Goal: Task Accomplishment & Management: Use online tool/utility

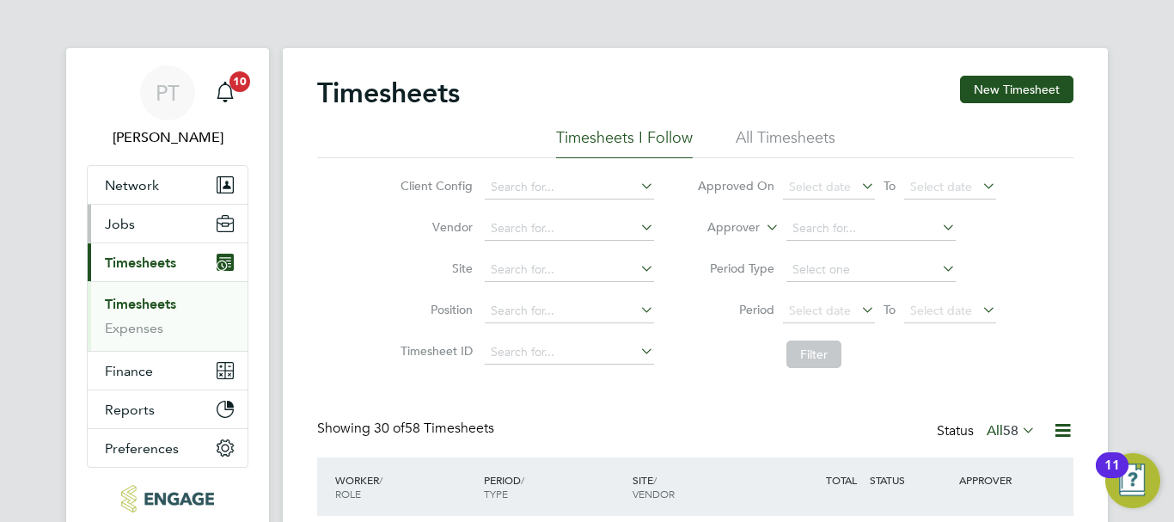
click at [150, 226] on button "Jobs" at bounding box center [168, 224] width 160 height 38
click at [154, 225] on button "Jobs" at bounding box center [168, 224] width 160 height 38
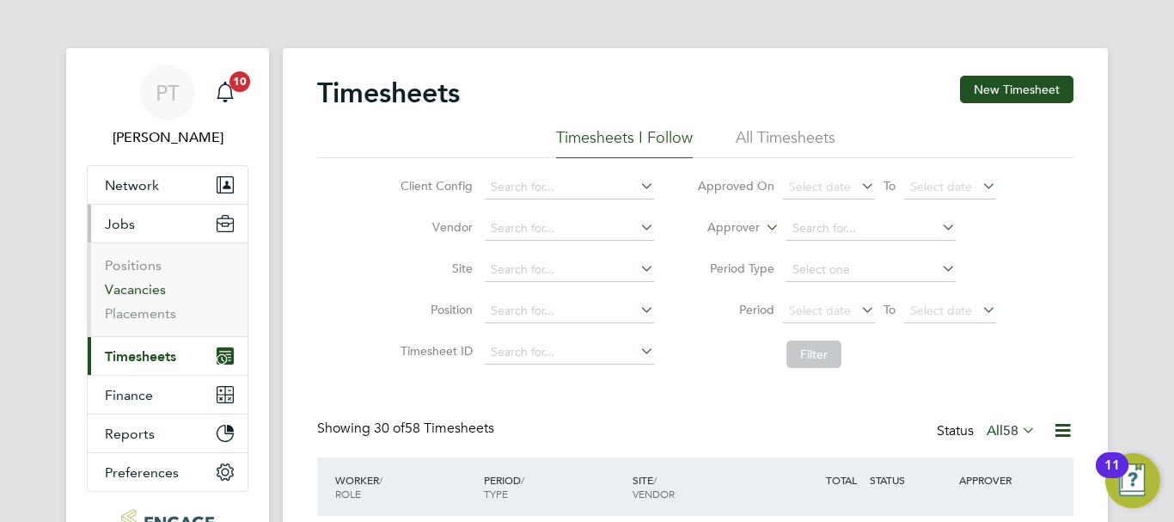
click at [144, 293] on link "Vacancies" at bounding box center [135, 289] width 61 height 16
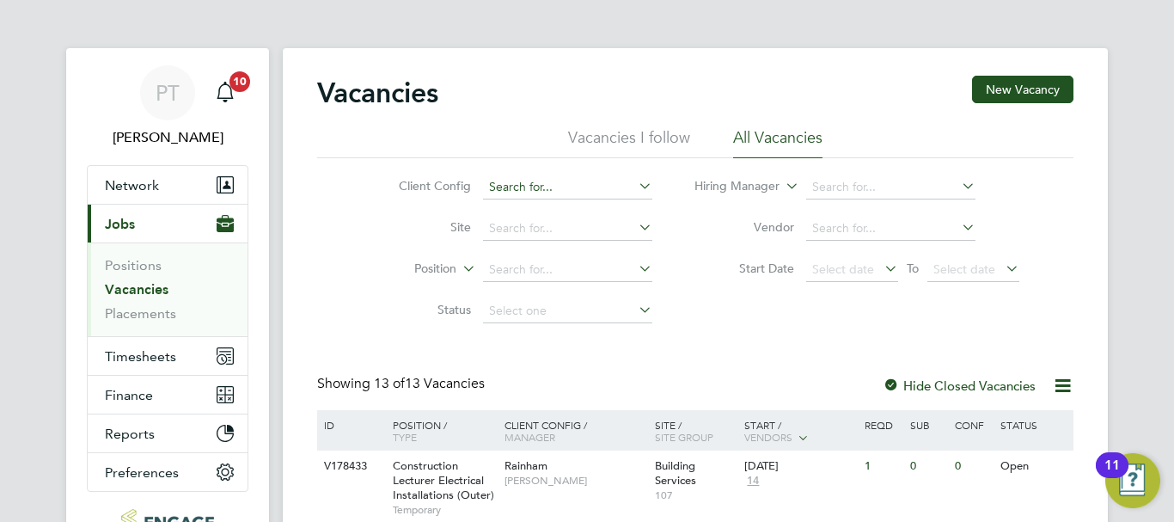
click at [632, 183] on input at bounding box center [567, 187] width 169 height 24
click at [617, 185] on input at bounding box center [567, 187] width 169 height 24
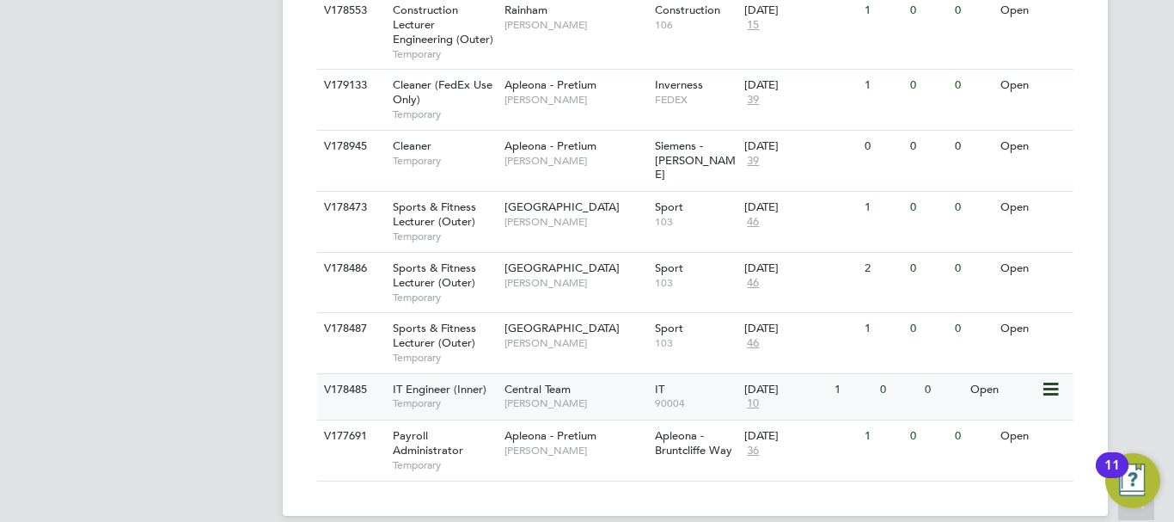
scroll to position [688, 0]
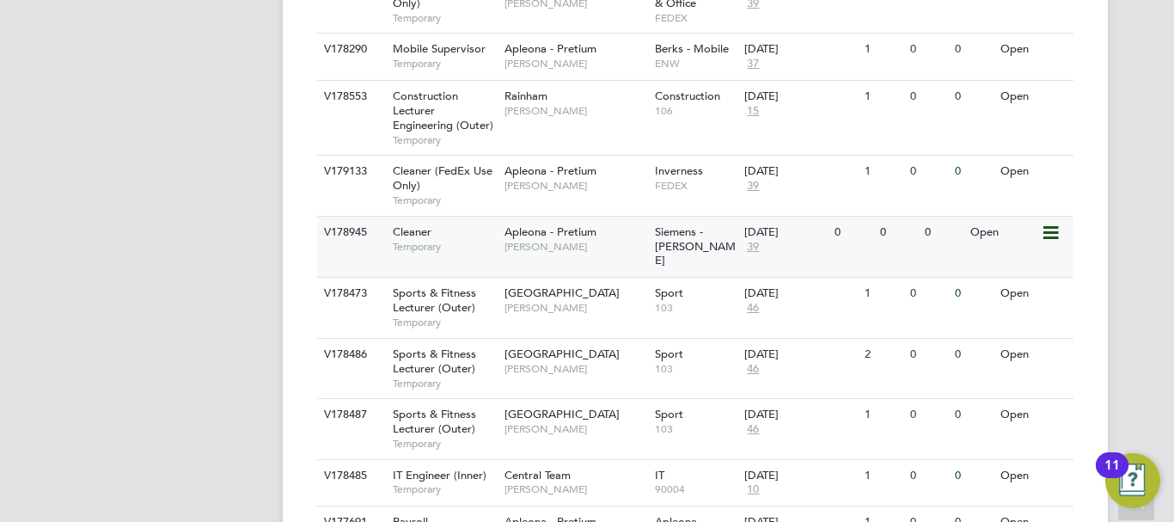
click at [549, 251] on span "[PERSON_NAME]" at bounding box center [576, 247] width 142 height 14
click at [539, 301] on span "[PERSON_NAME]" at bounding box center [576, 308] width 142 height 14
click at [456, 349] on span "Sports & Fitness Lecturer (Outer)" at bounding box center [434, 360] width 83 height 29
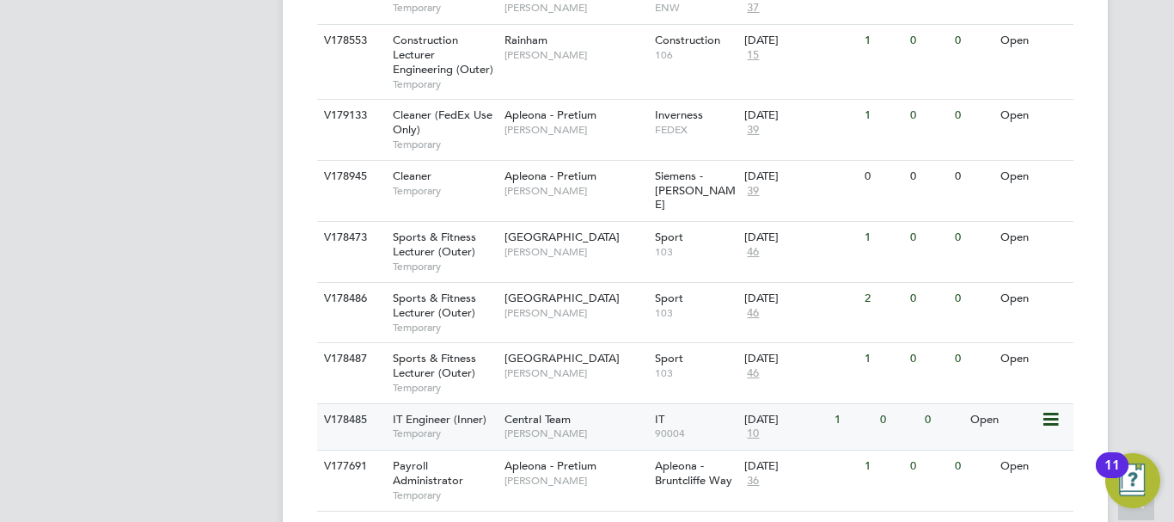
scroll to position [774, 0]
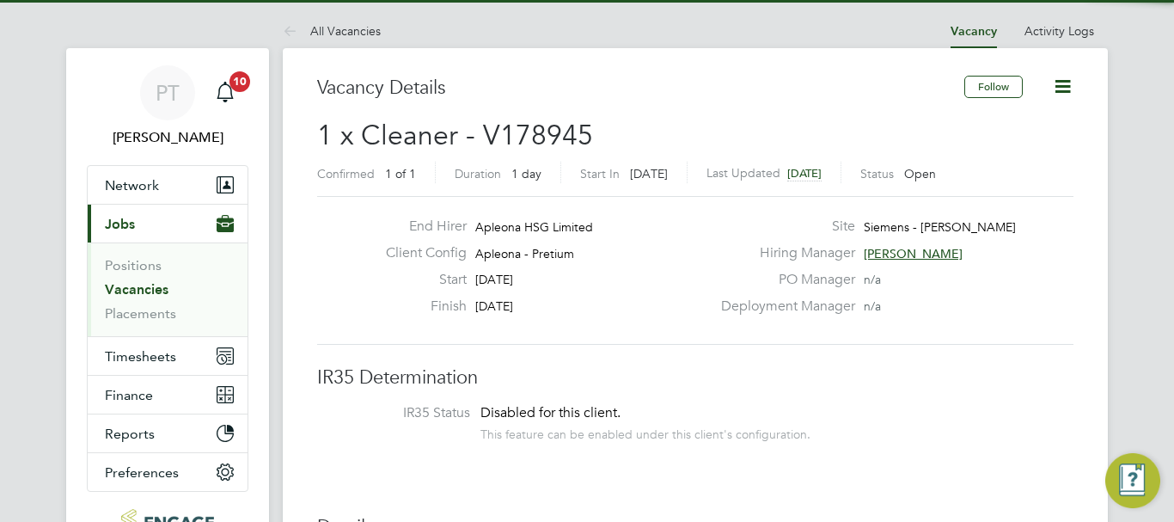
scroll to position [51, 120]
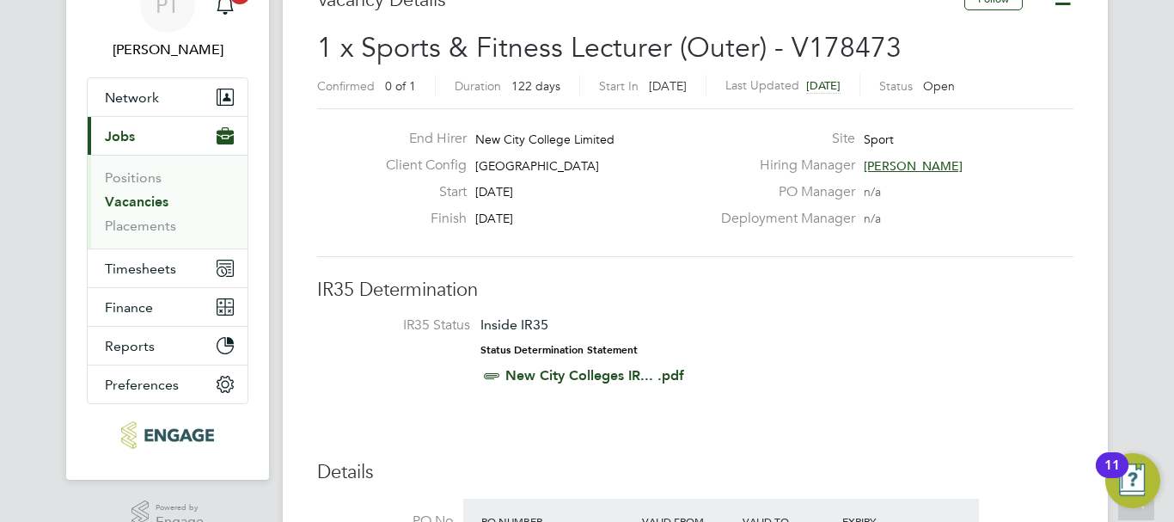
scroll to position [86, 0]
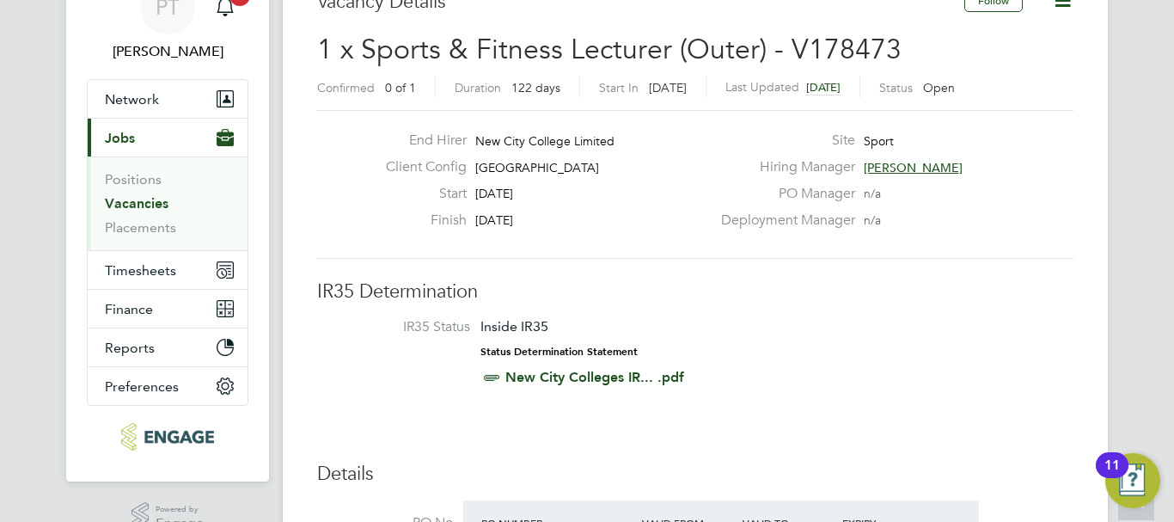
click at [910, 163] on span "[PERSON_NAME]" at bounding box center [913, 167] width 99 height 15
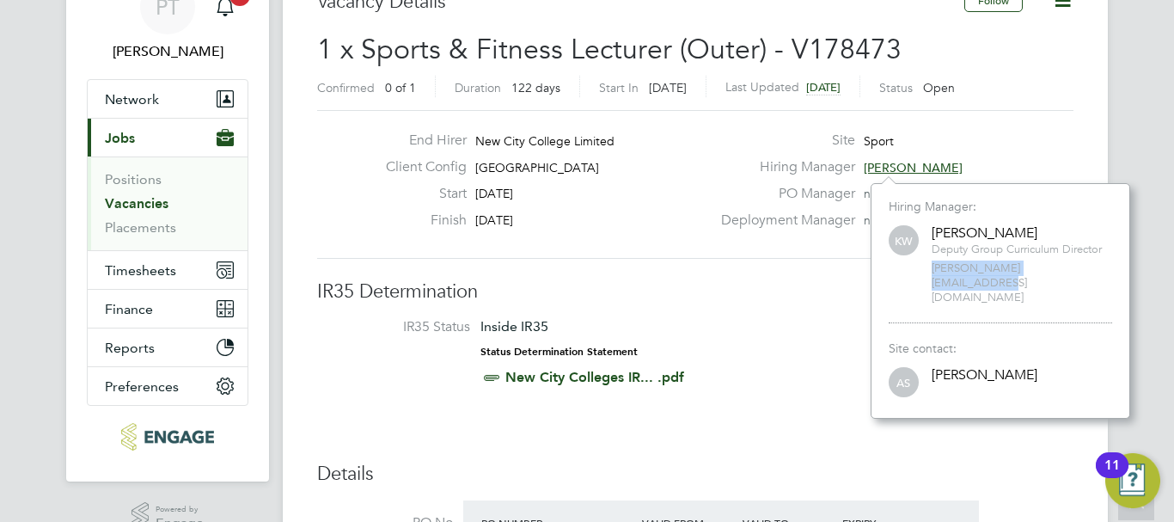
drag, startPoint x: 1080, startPoint y: 263, endPoint x: 911, endPoint y: 262, distance: 168.5
click at [911, 262] on div "KW Kane White Deputy Group Curriculum Director kane.white@ncclondon.ac.uk" at bounding box center [1001, 264] width 224 height 83
copy span "kane.white@ncclondon.ac.uk"
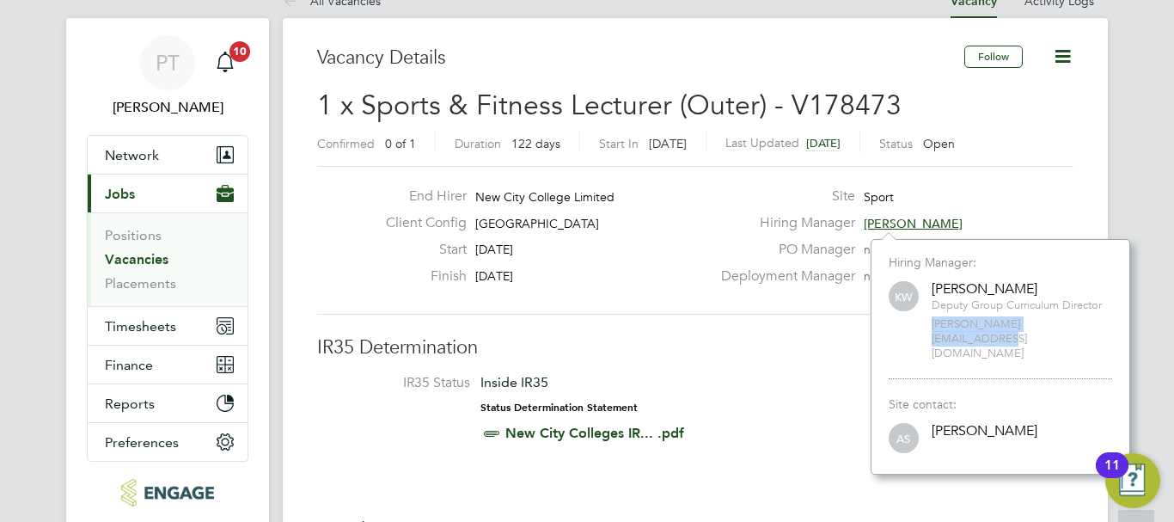
scroll to position [0, 0]
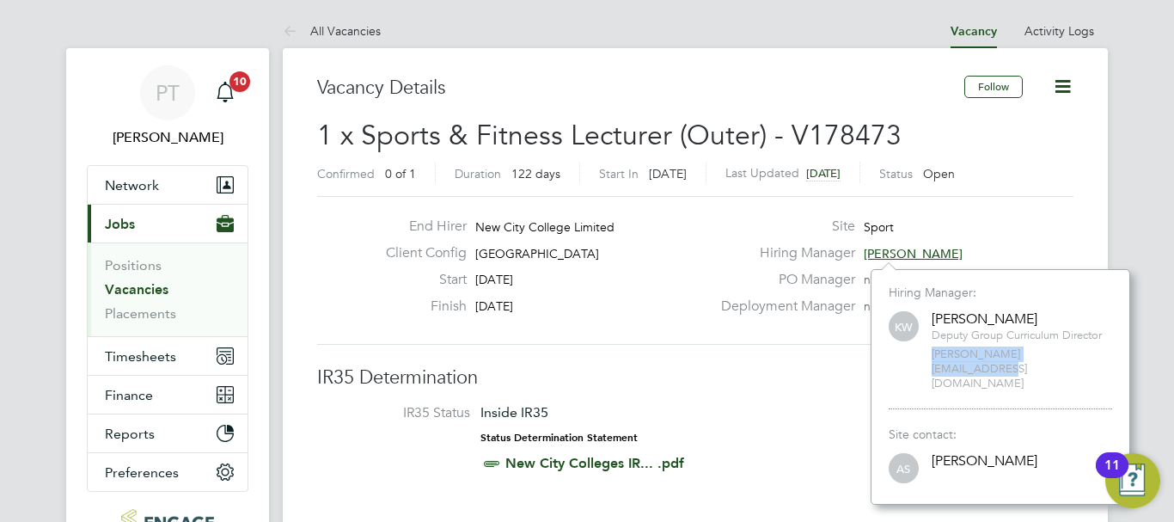
click at [716, 219] on label "Site" at bounding box center [783, 227] width 144 height 18
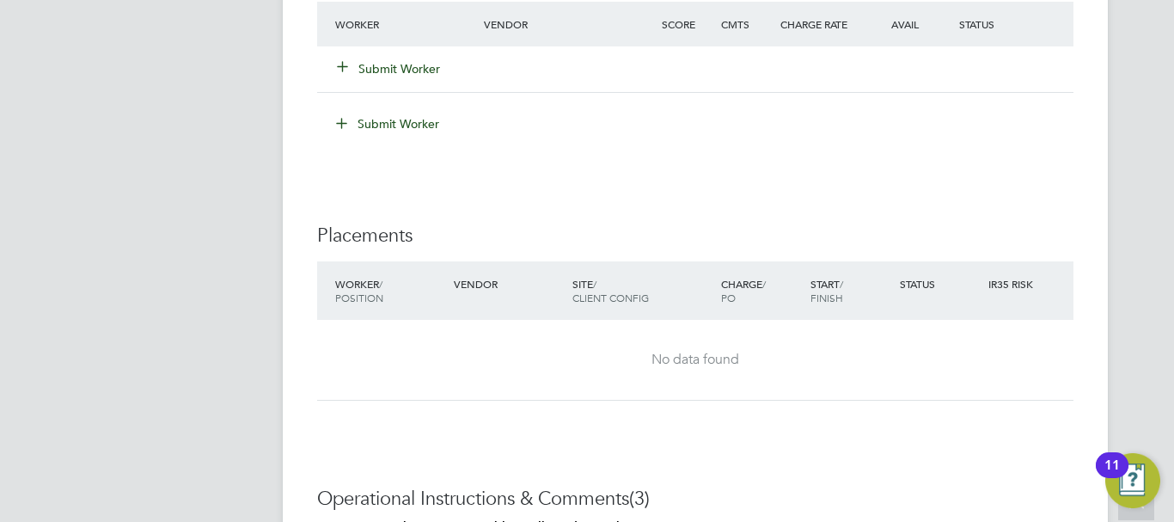
scroll to position [3139, 0]
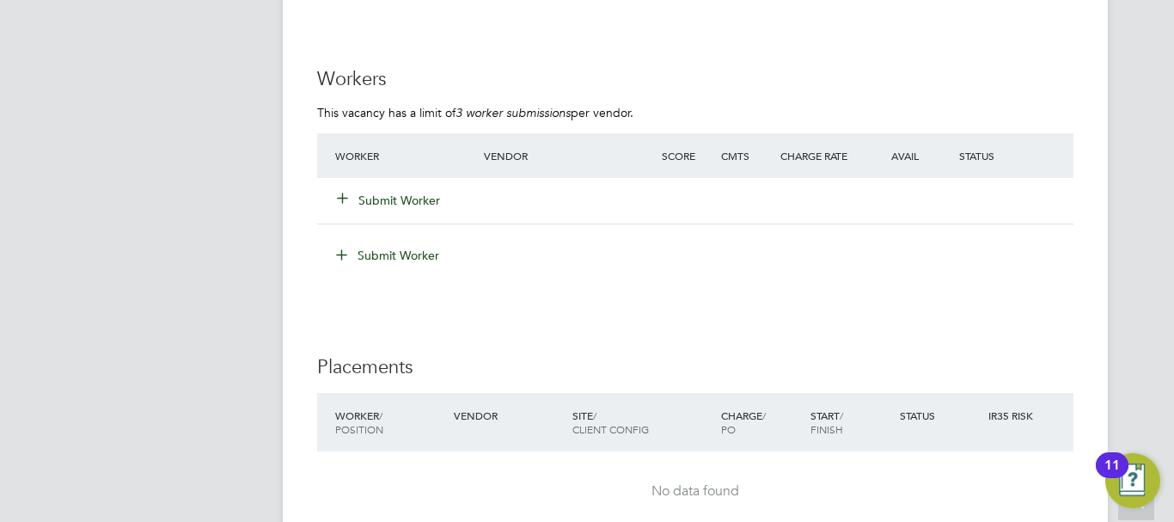
click at [384, 193] on button "Submit Worker" at bounding box center [389, 200] width 103 height 17
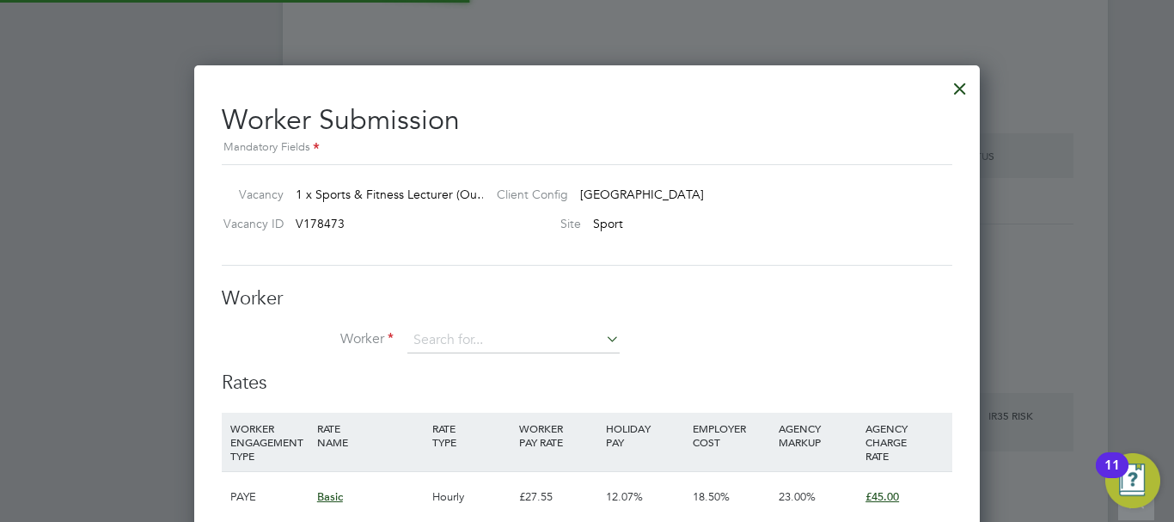
scroll to position [9, 9]
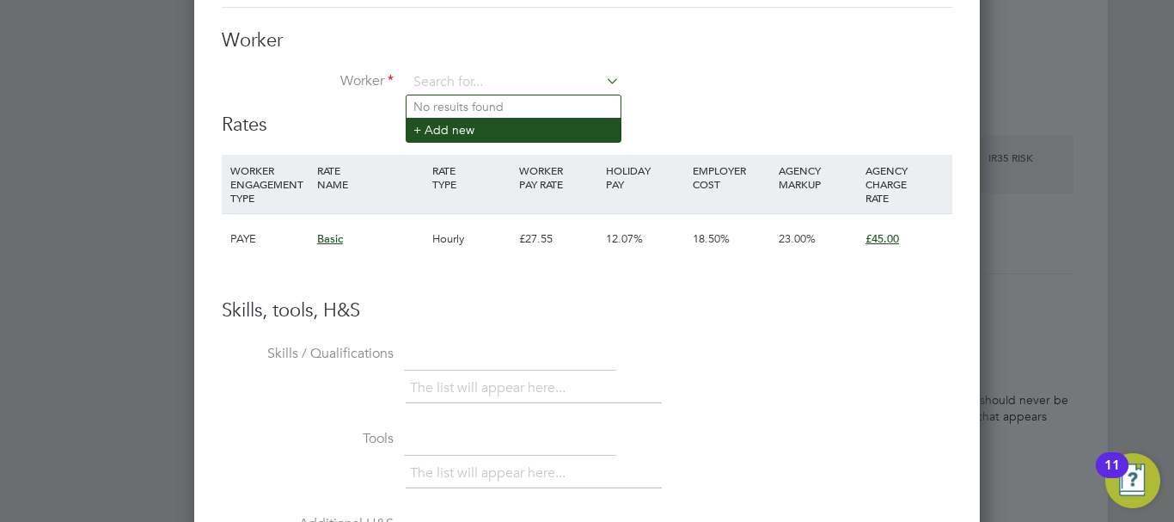
click at [447, 133] on li "+ Add new" at bounding box center [514, 129] width 214 height 23
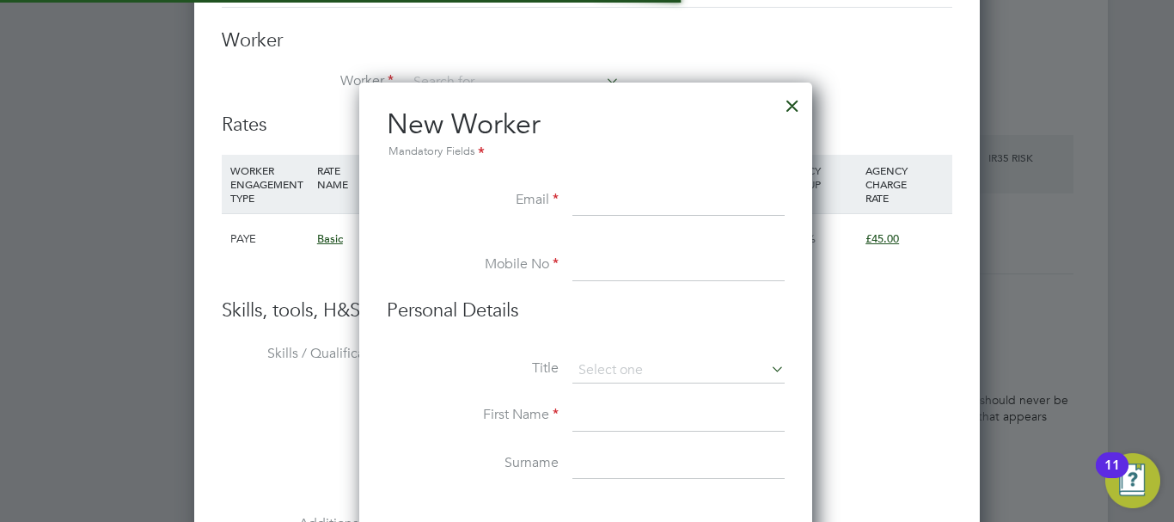
scroll to position [1463, 456]
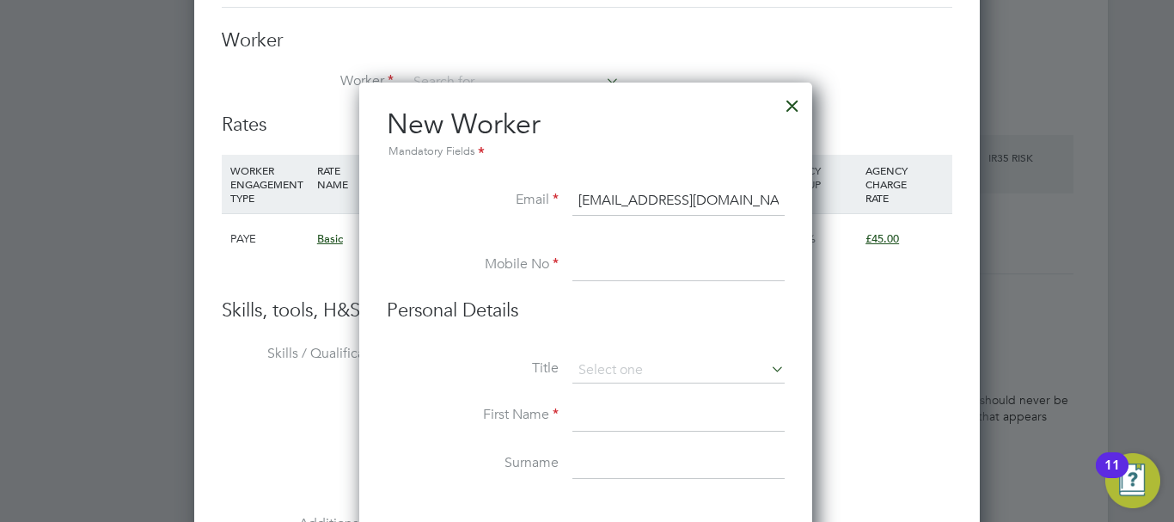
type input "williamkamara87@hotmail.com"
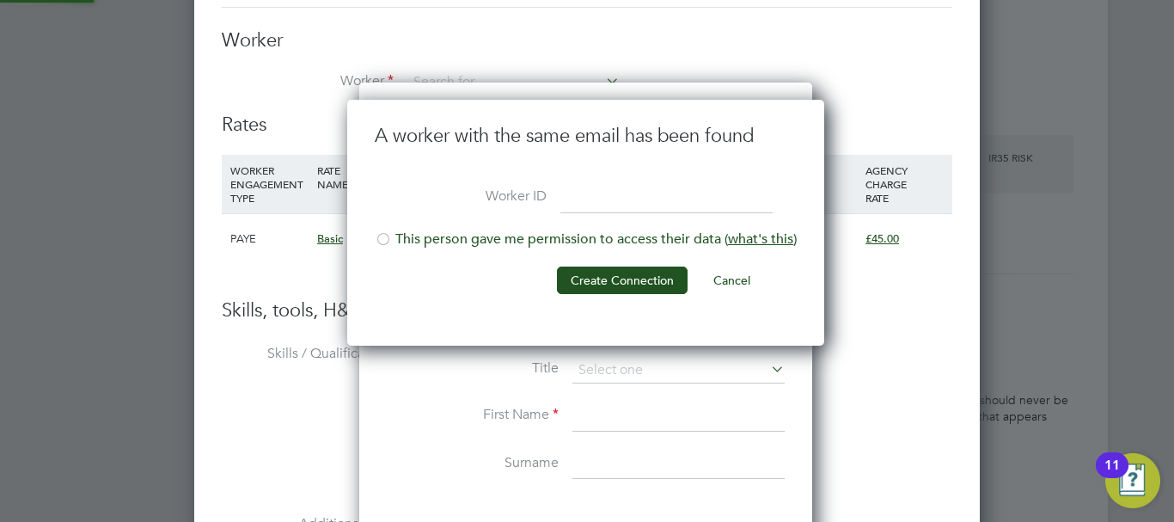
scroll to position [247, 480]
click at [383, 243] on div at bounding box center [383, 240] width 17 height 17
click at [608, 283] on button "Create Connection" at bounding box center [622, 281] width 131 height 28
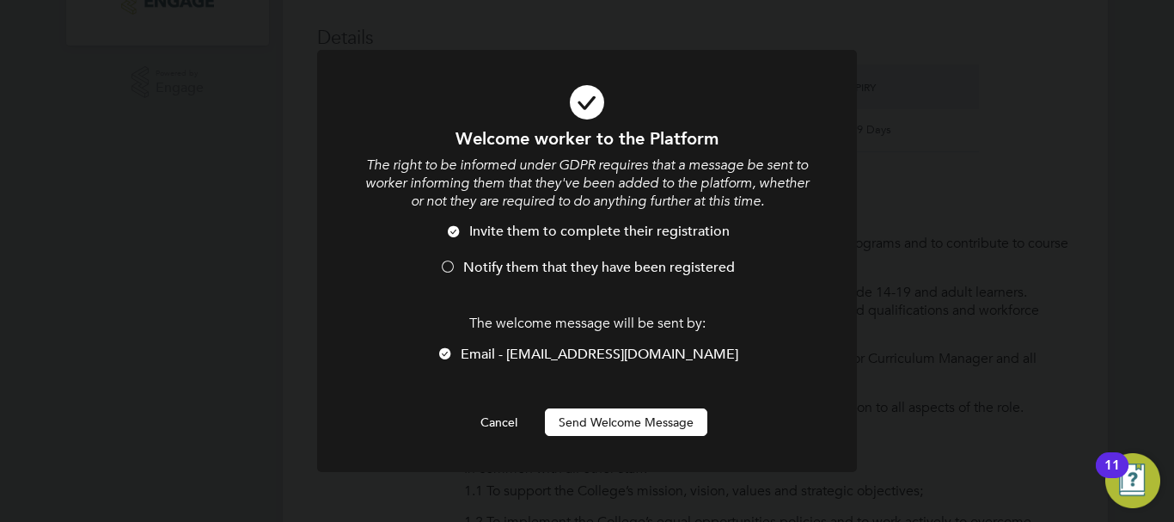
click at [440, 267] on div at bounding box center [447, 268] width 17 height 17
click at [641, 423] on button "Send Welcome Message" at bounding box center [626, 422] width 162 height 28
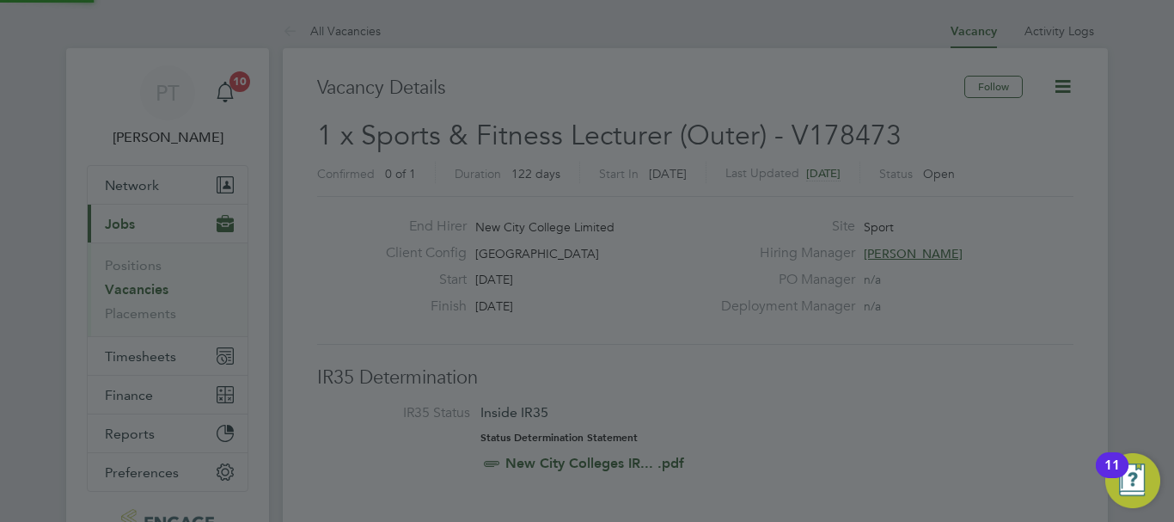
scroll to position [522, 0]
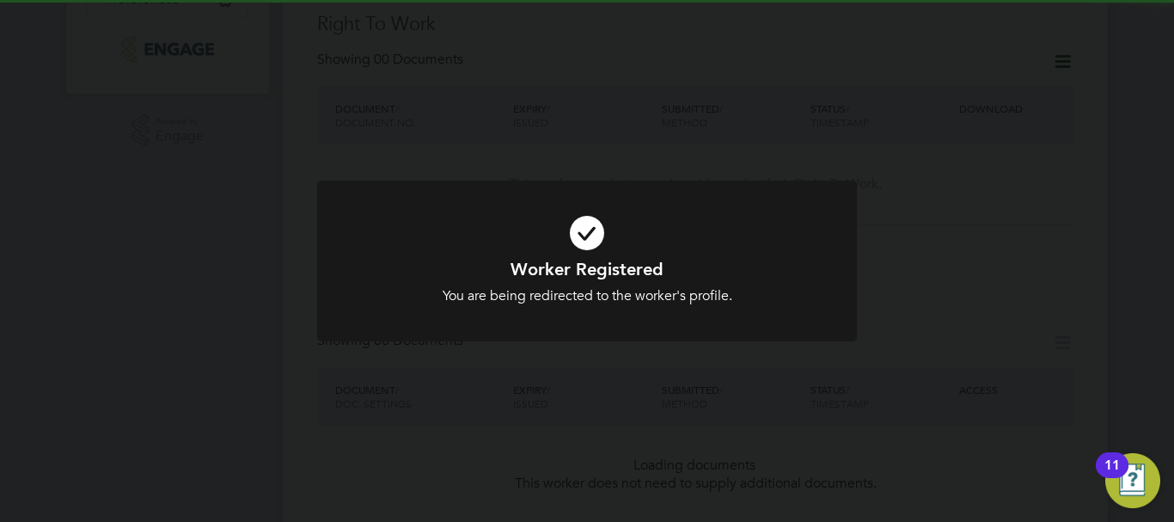
scroll to position [3397, 0]
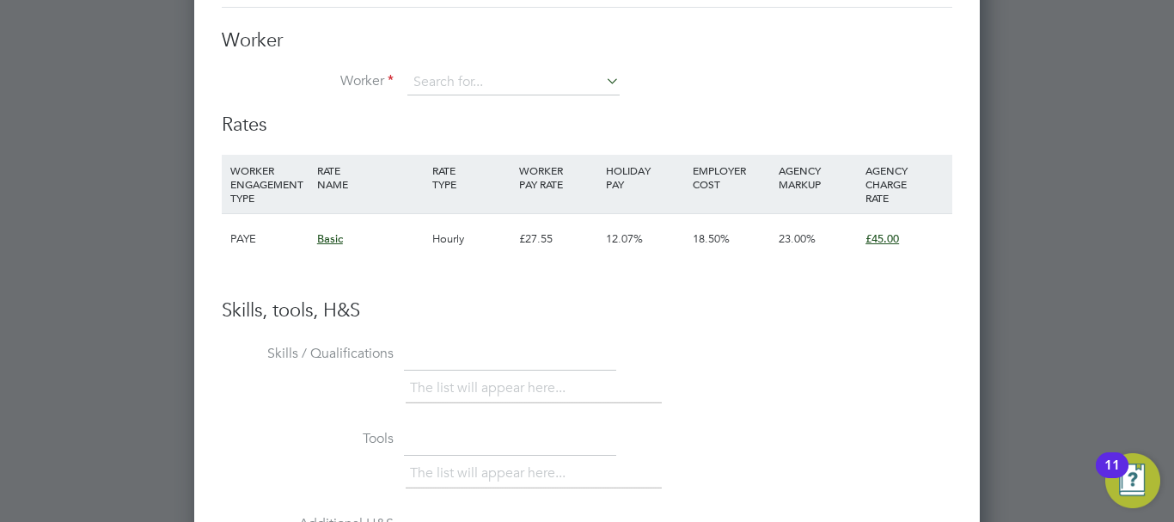
click at [603, 77] on icon at bounding box center [603, 81] width 0 height 24
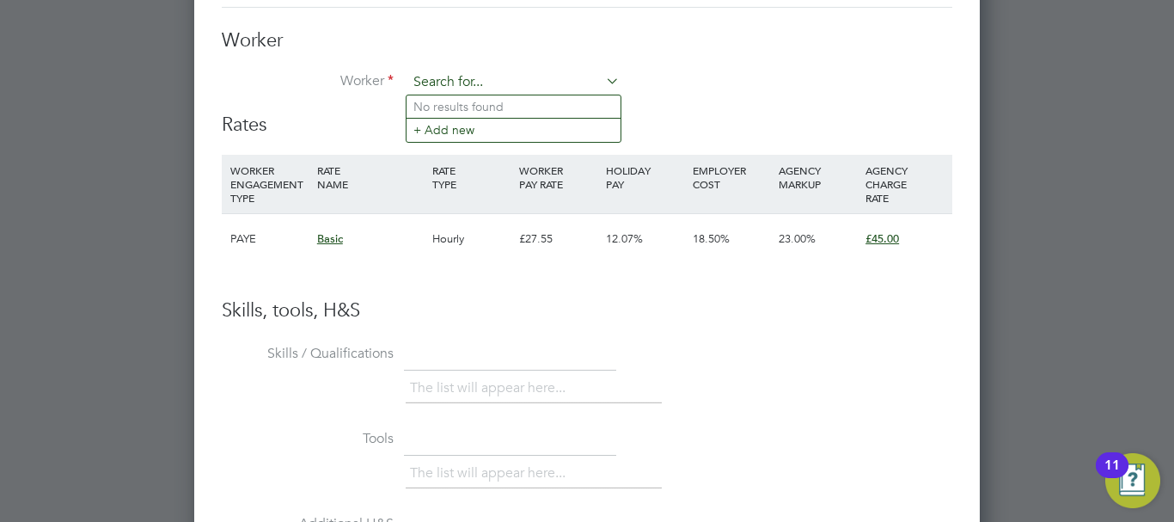
click at [430, 75] on input at bounding box center [514, 83] width 212 height 26
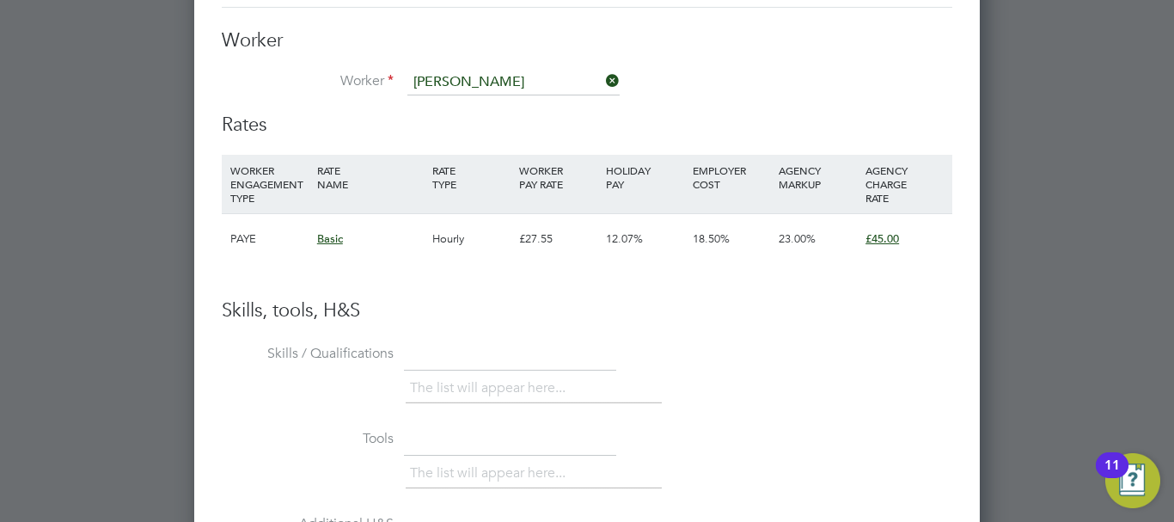
click at [519, 122] on li "William Kamara" at bounding box center [587, 130] width 360 height 23
type input "William Kamara"
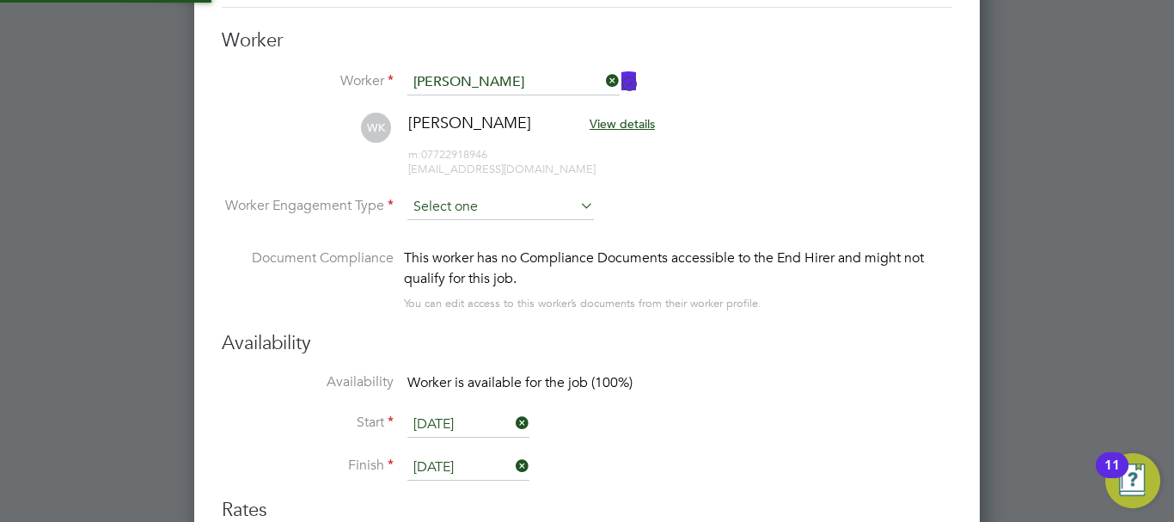
scroll to position [1429, 787]
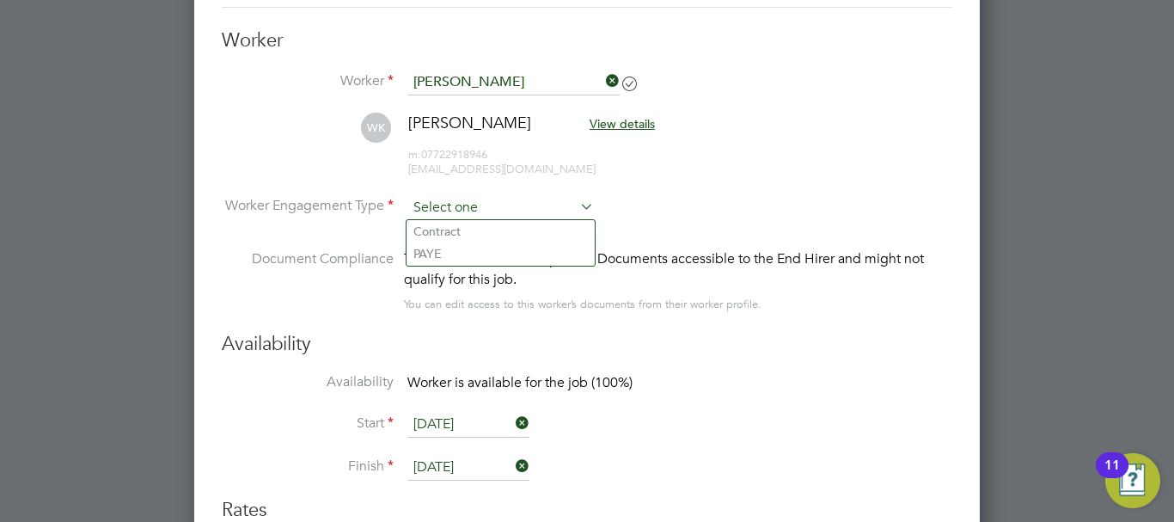
click at [475, 207] on input at bounding box center [501, 208] width 187 height 26
click at [451, 252] on li "PAYE" at bounding box center [501, 253] width 188 height 22
type input "PAYE"
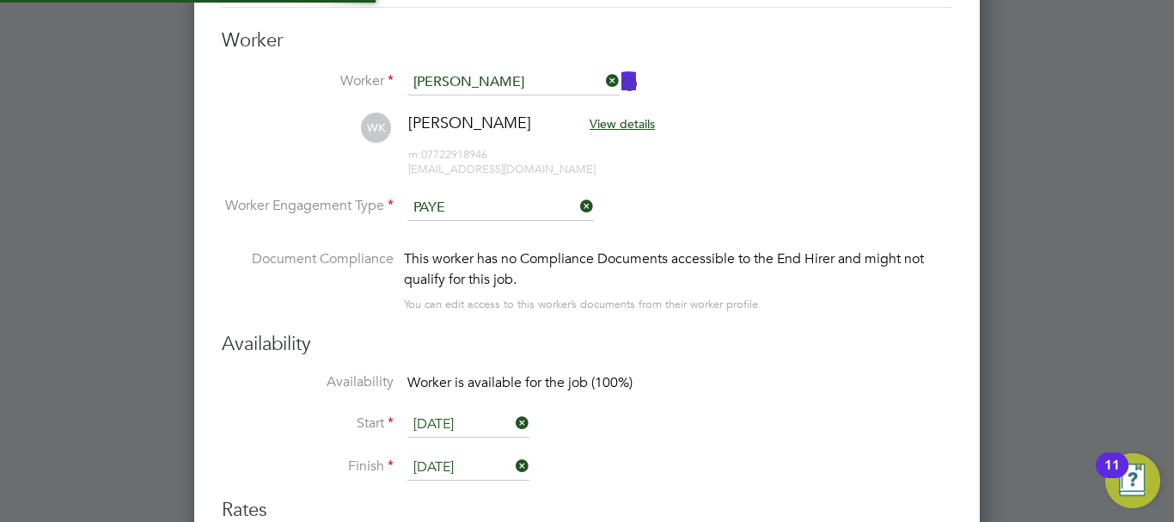
scroll to position [51, 88]
click at [736, 374] on li "Availability Worker is available for the job (100%)" at bounding box center [587, 392] width 731 height 39
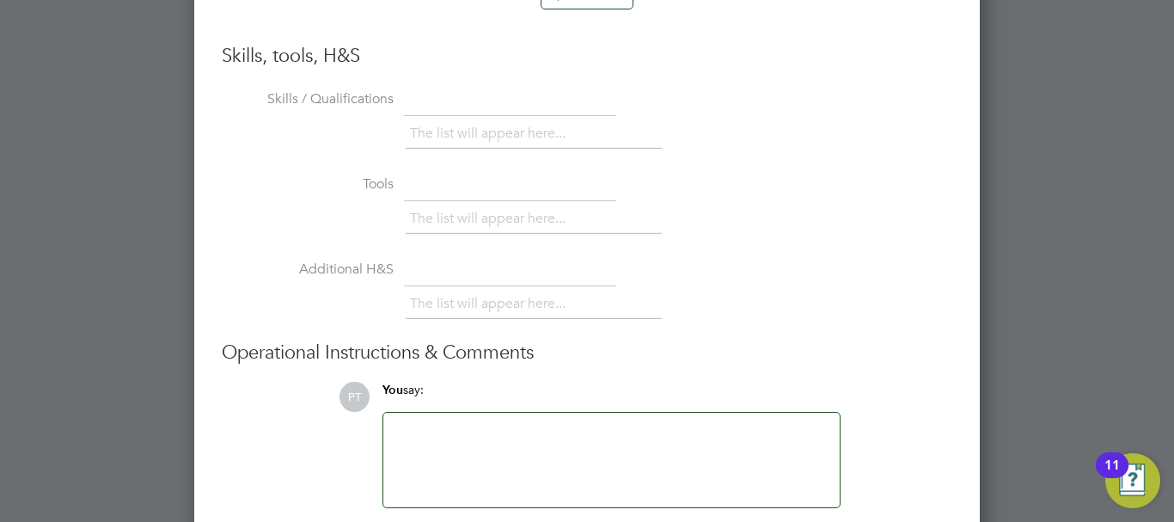
scroll to position [4155, 0]
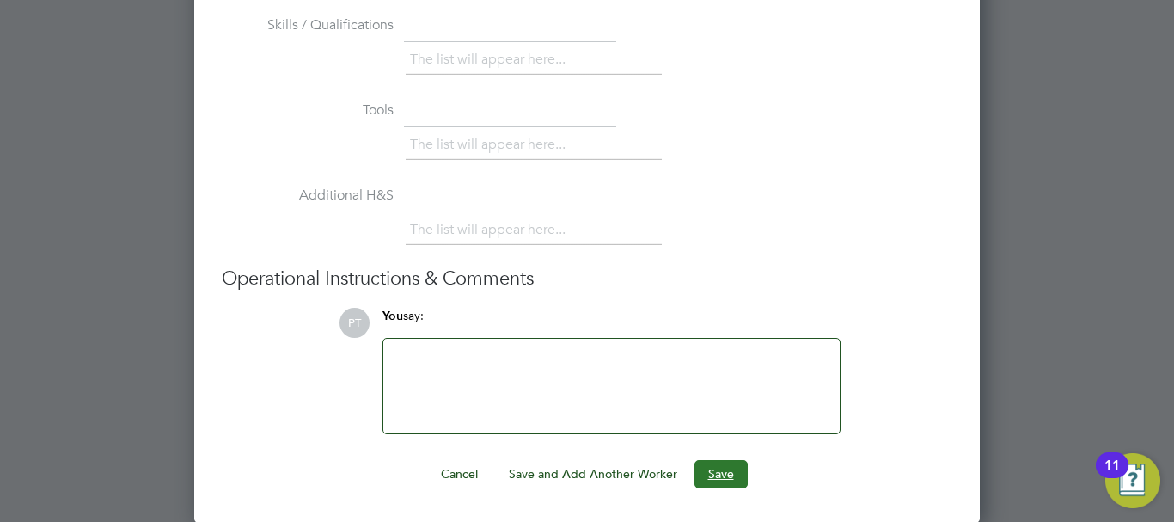
click at [727, 469] on button "Save" at bounding box center [721, 474] width 53 height 28
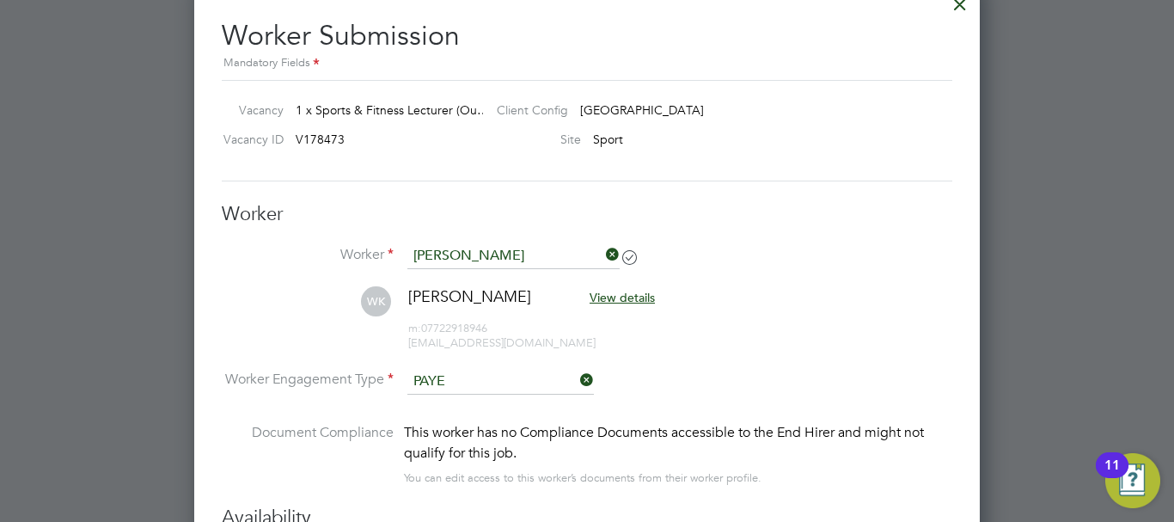
scroll to position [3123, 0]
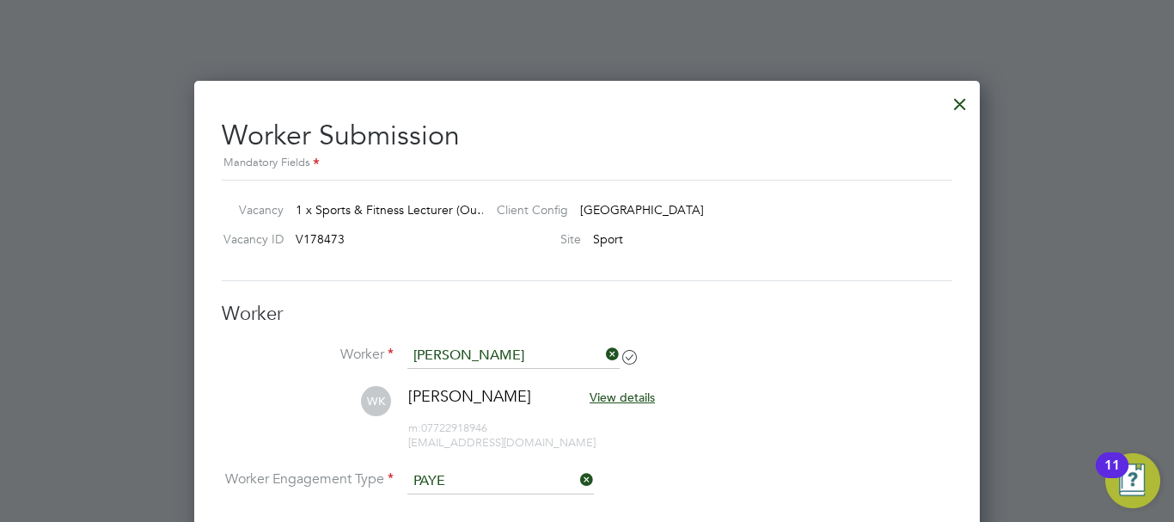
click at [647, 207] on span "[GEOGRAPHIC_DATA]" at bounding box center [642, 209] width 124 height 15
click at [969, 98] on div at bounding box center [960, 99] width 31 height 31
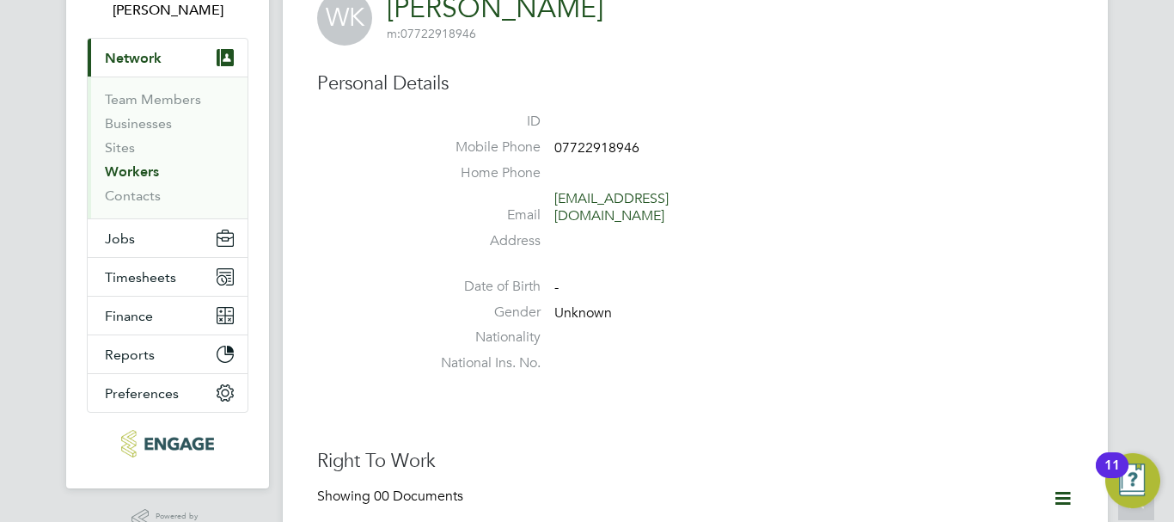
scroll to position [0, 0]
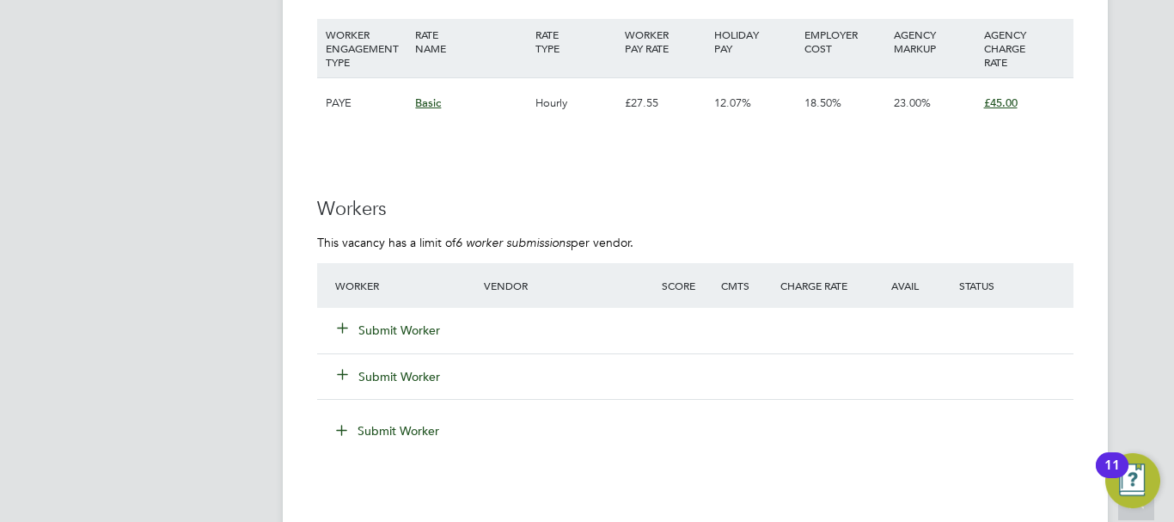
click at [420, 333] on button "Submit Worker" at bounding box center [389, 330] width 103 height 17
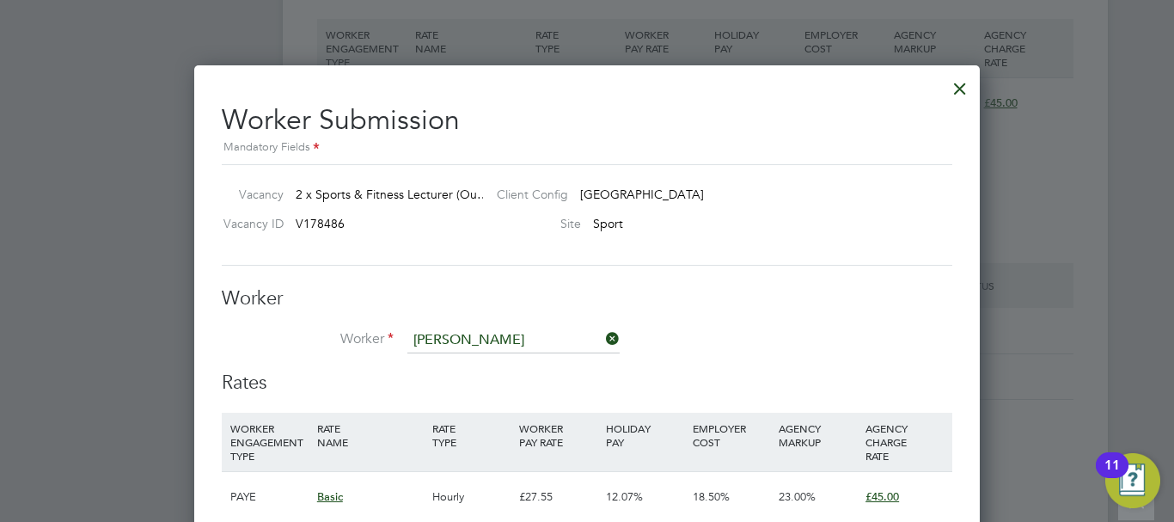
click at [481, 384] on li "William Kamara" at bounding box center [587, 388] width 360 height 23
type input "William Kamara"
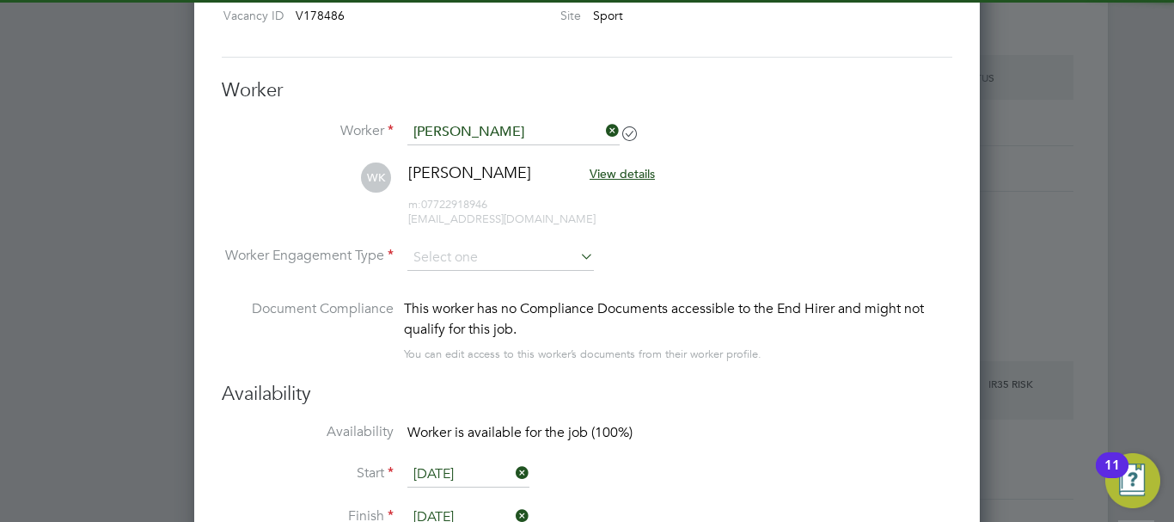
scroll to position [3267, 0]
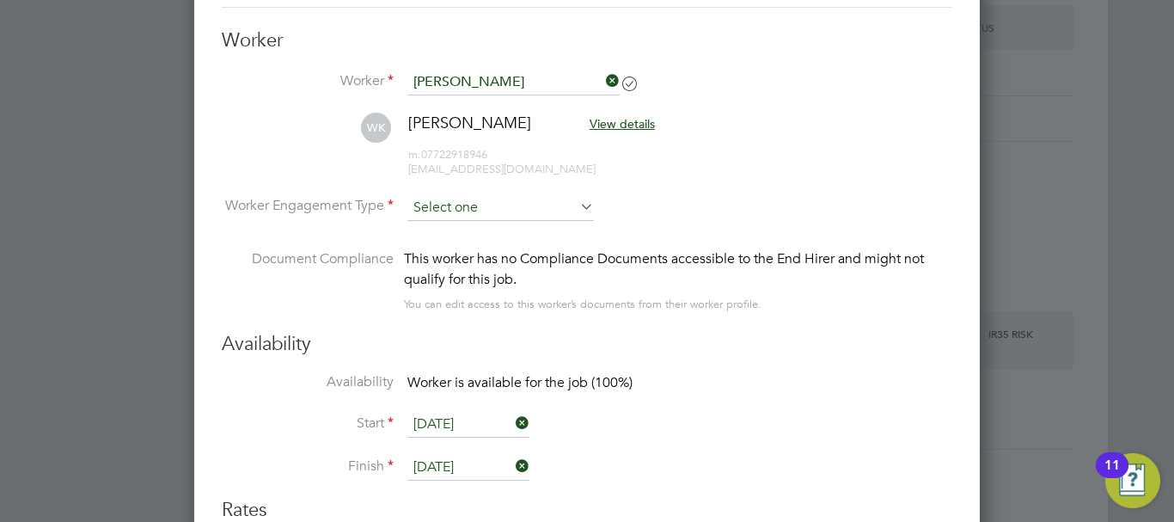
click at [421, 199] on input at bounding box center [501, 208] width 187 height 26
click at [457, 251] on li "PAYE" at bounding box center [501, 253] width 188 height 22
type input "PAYE"
click at [765, 388] on li "Availability Worker is available for the job (100%)" at bounding box center [587, 392] width 731 height 39
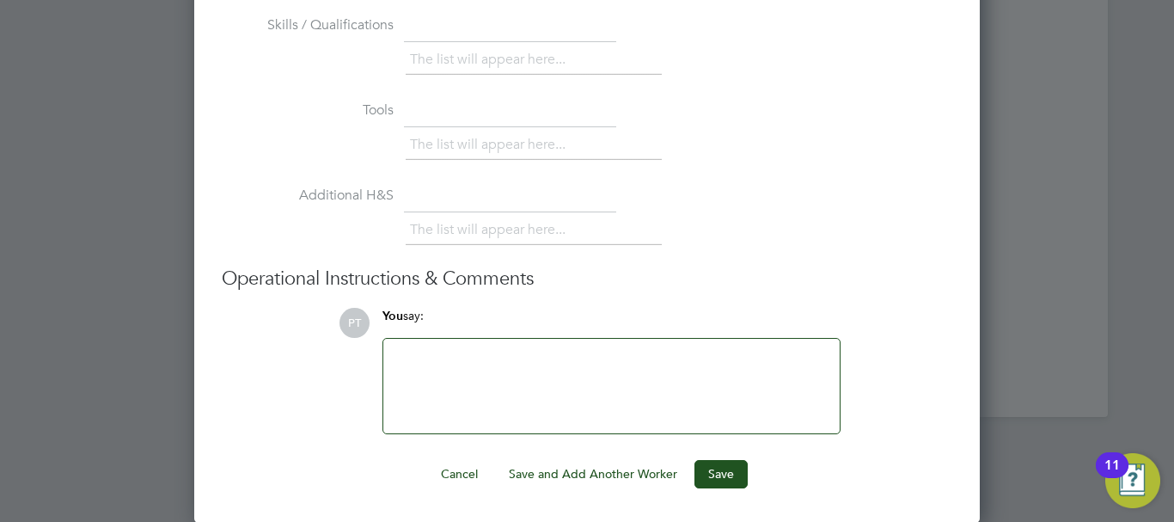
click at [720, 471] on button "Save" at bounding box center [721, 474] width 53 height 28
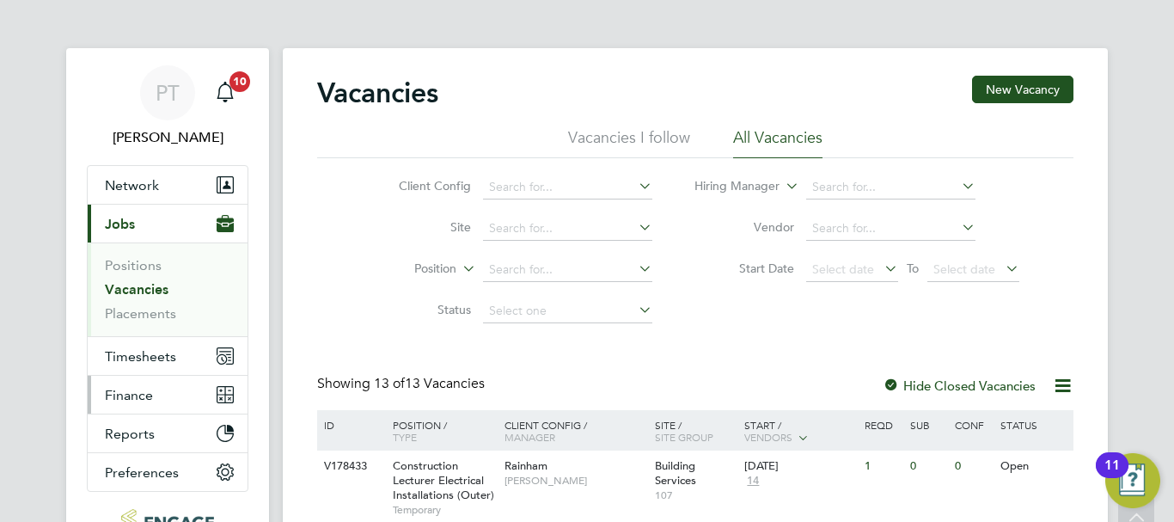
click at [169, 392] on button "Finance" at bounding box center [168, 395] width 160 height 38
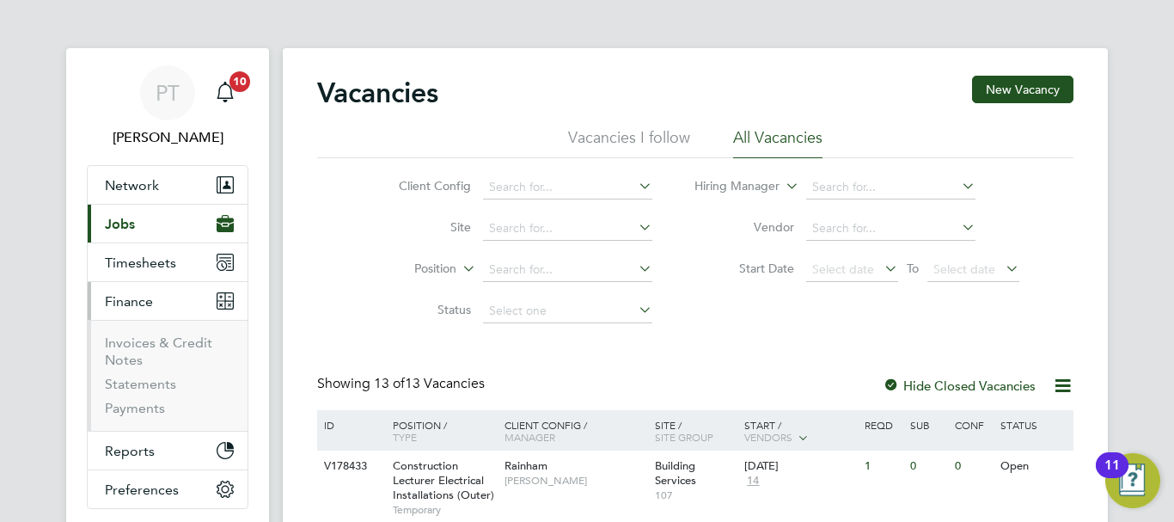
click at [120, 351] on li "Invoices & Credit Notes" at bounding box center [169, 354] width 129 height 41
click at [138, 408] on link "Payments" at bounding box center [135, 408] width 60 height 16
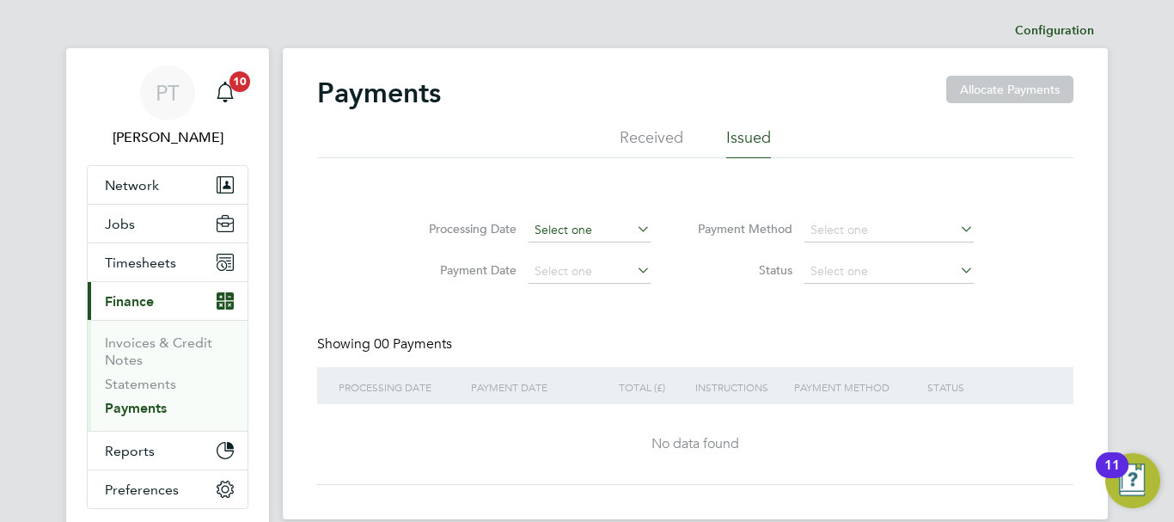
click at [602, 225] on input at bounding box center [590, 230] width 122 height 24
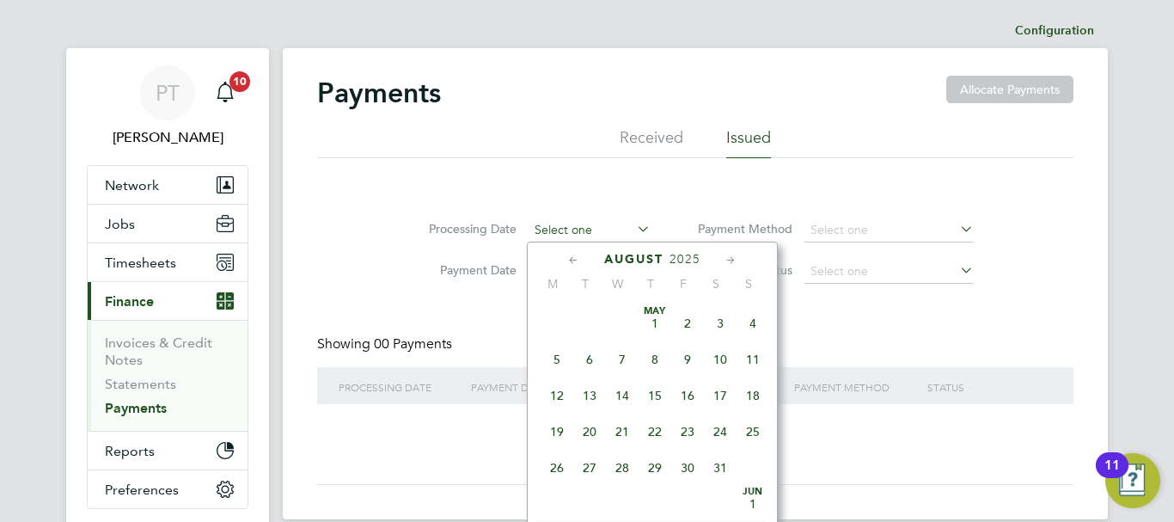
scroll to position [670, 0]
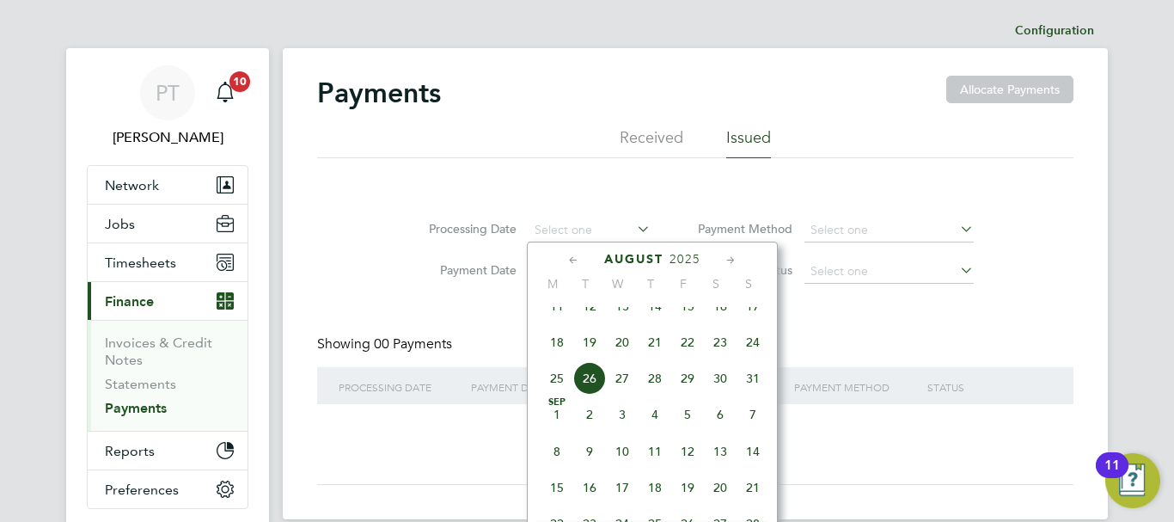
click at [849, 204] on div "Processing Date Payment Date Payment Method Status" at bounding box center [695, 246] width 757 height 91
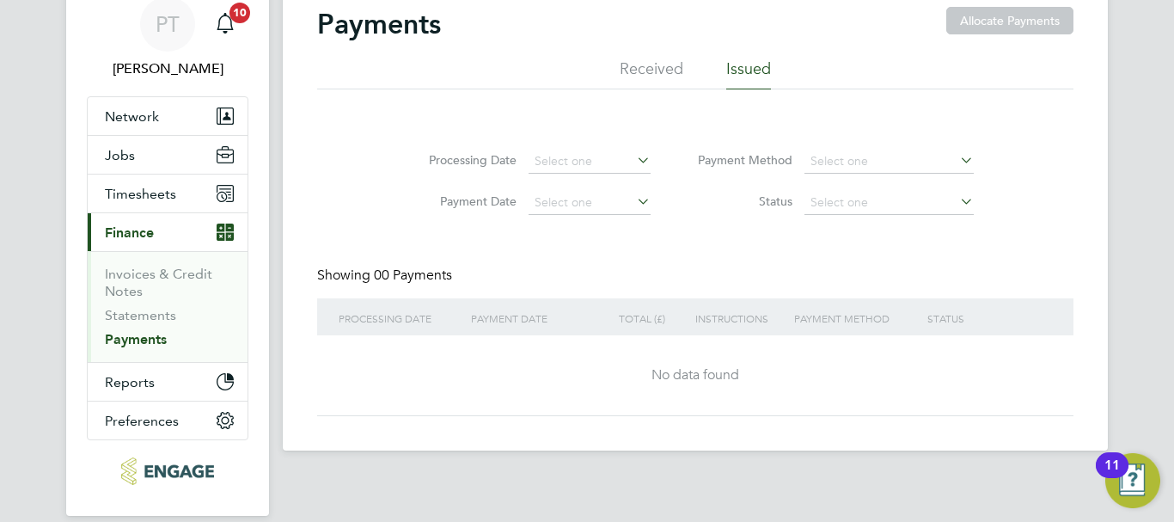
scroll to position [137, 0]
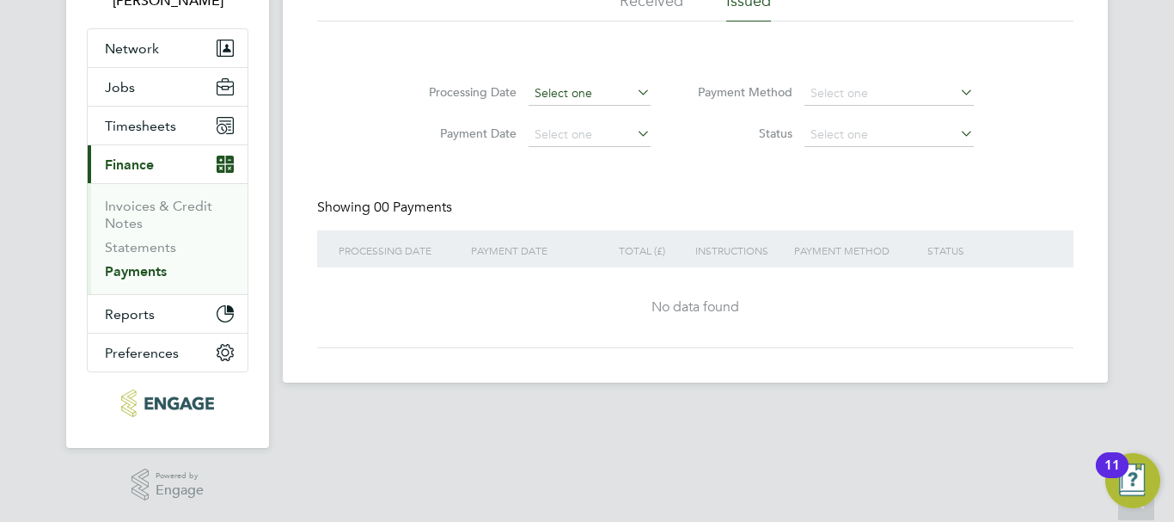
click at [621, 89] on input at bounding box center [590, 94] width 122 height 24
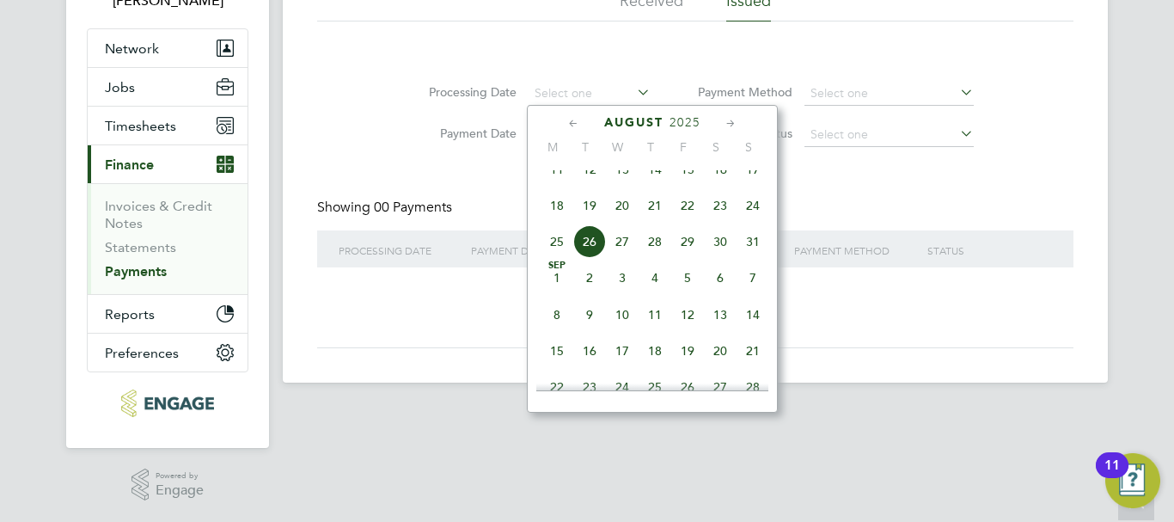
click at [589, 184] on span "12" at bounding box center [589, 169] width 33 height 33
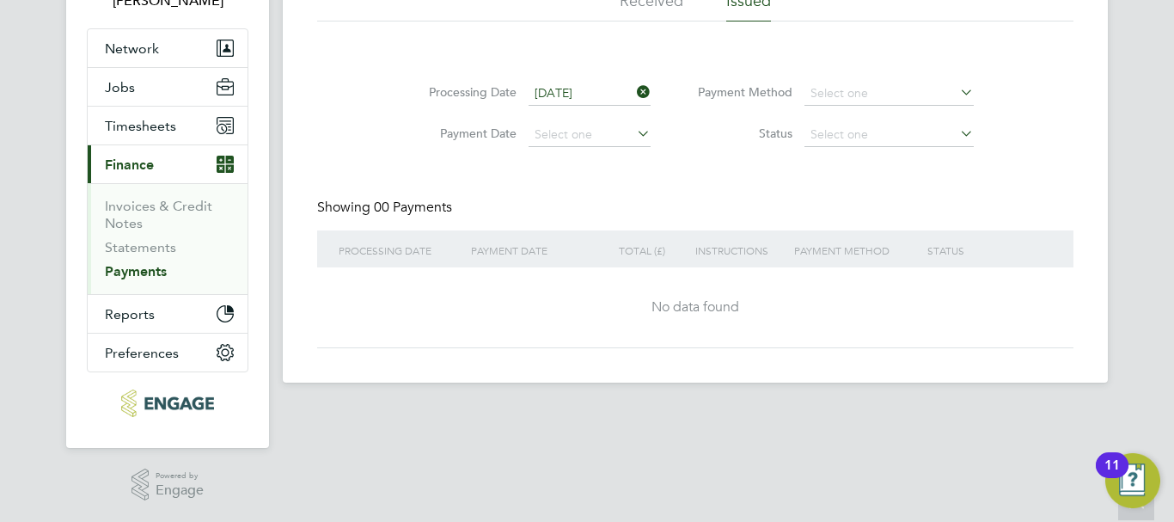
click at [587, 93] on input "12 Aug 2025" at bounding box center [590, 94] width 122 height 24
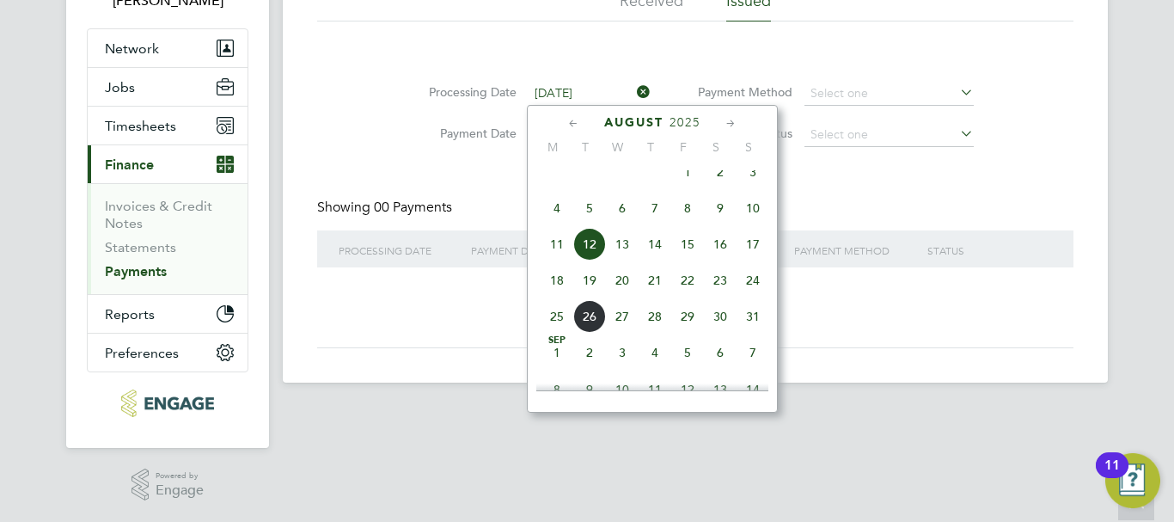
click at [592, 221] on span "5" at bounding box center [589, 208] width 33 height 33
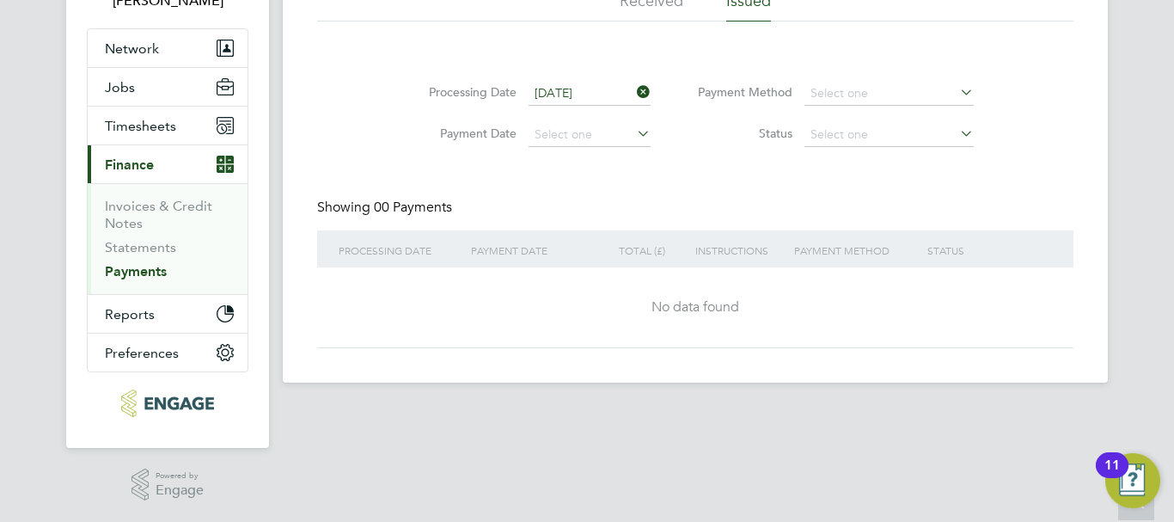
click at [578, 92] on input "05 Aug 2025" at bounding box center [590, 94] width 122 height 24
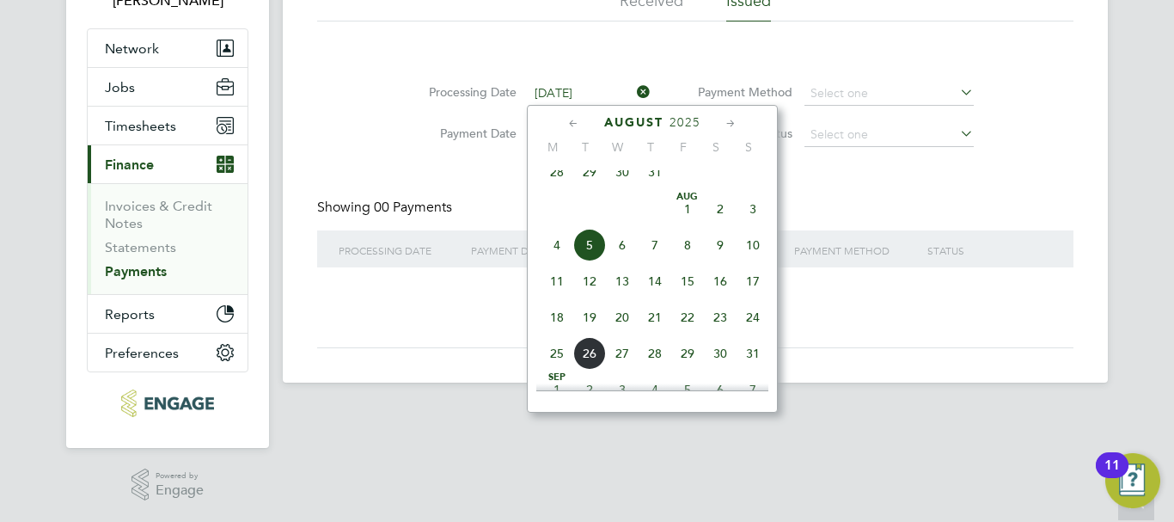
click at [581, 172] on span "29" at bounding box center [589, 172] width 33 height 33
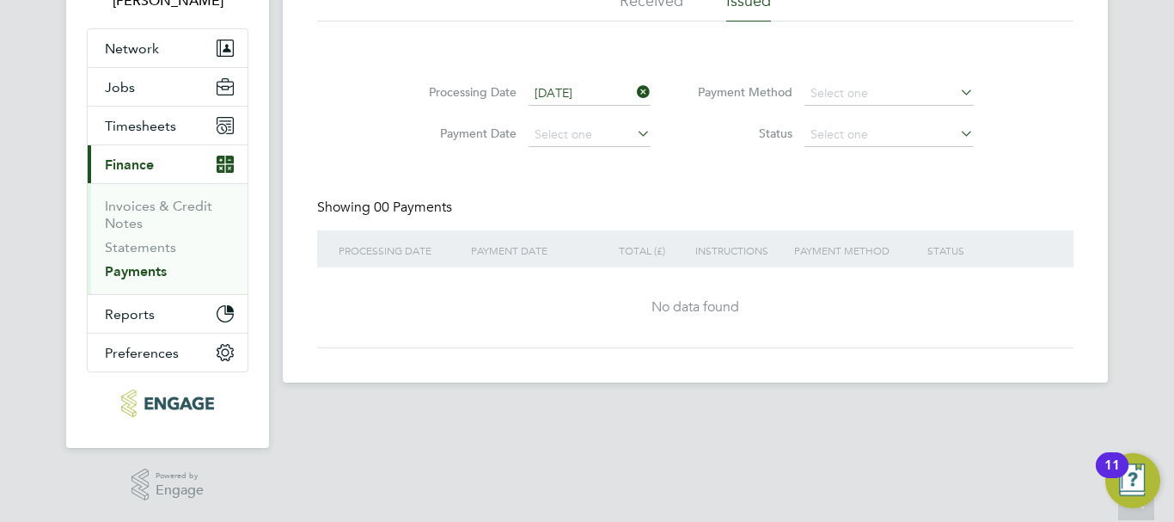
click at [574, 86] on input "29 Jul 2025" at bounding box center [590, 94] width 122 height 24
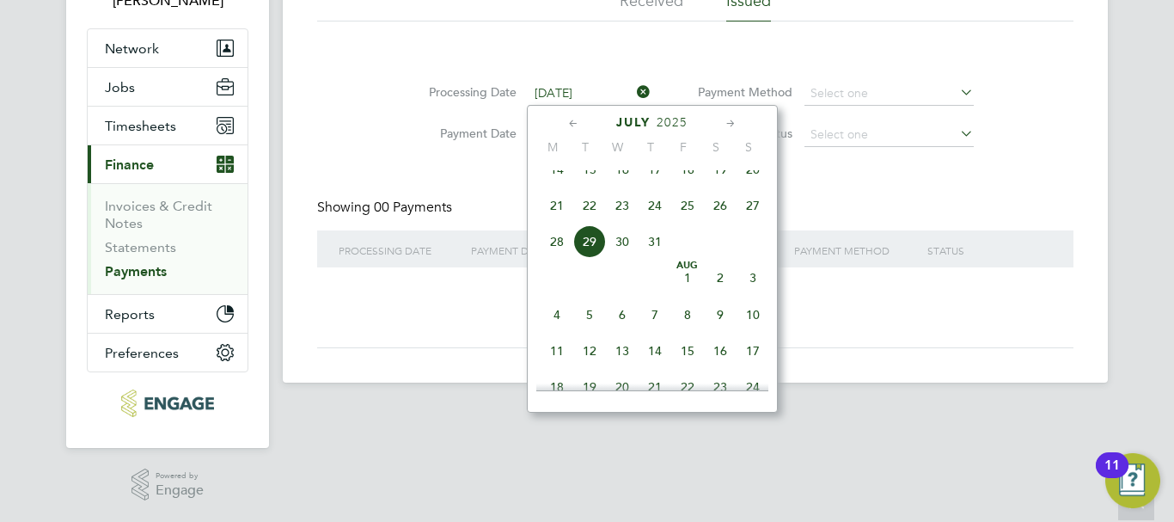
click at [589, 209] on span "22" at bounding box center [589, 205] width 33 height 33
click at [589, 88] on input "22 Jul 2025" at bounding box center [590, 94] width 122 height 24
click at [586, 221] on span "15" at bounding box center [589, 206] width 33 height 33
type input "15 Jul 2025"
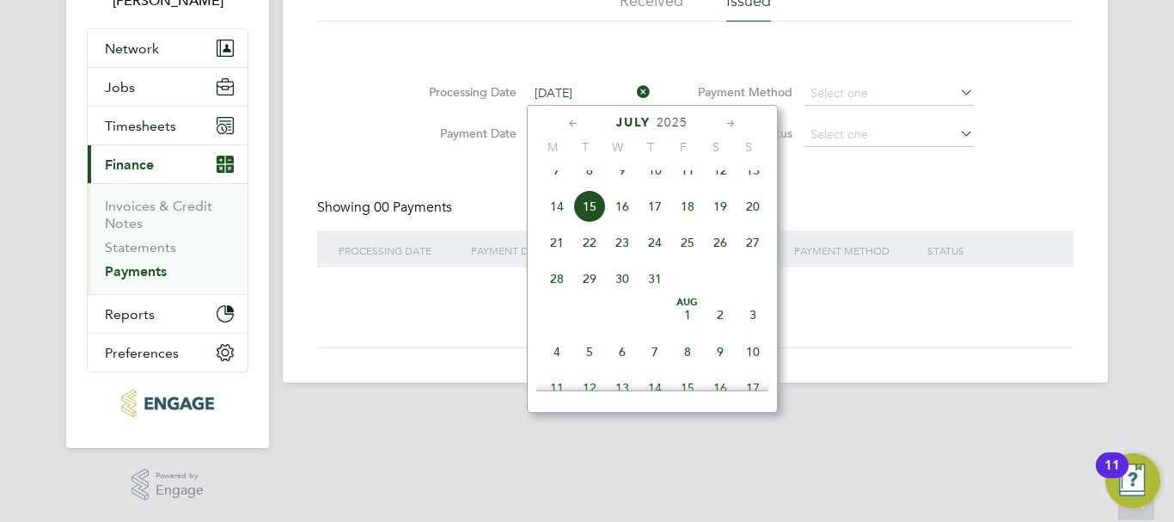
click at [586, 95] on input "15 Jul 2025" at bounding box center [590, 94] width 122 height 24
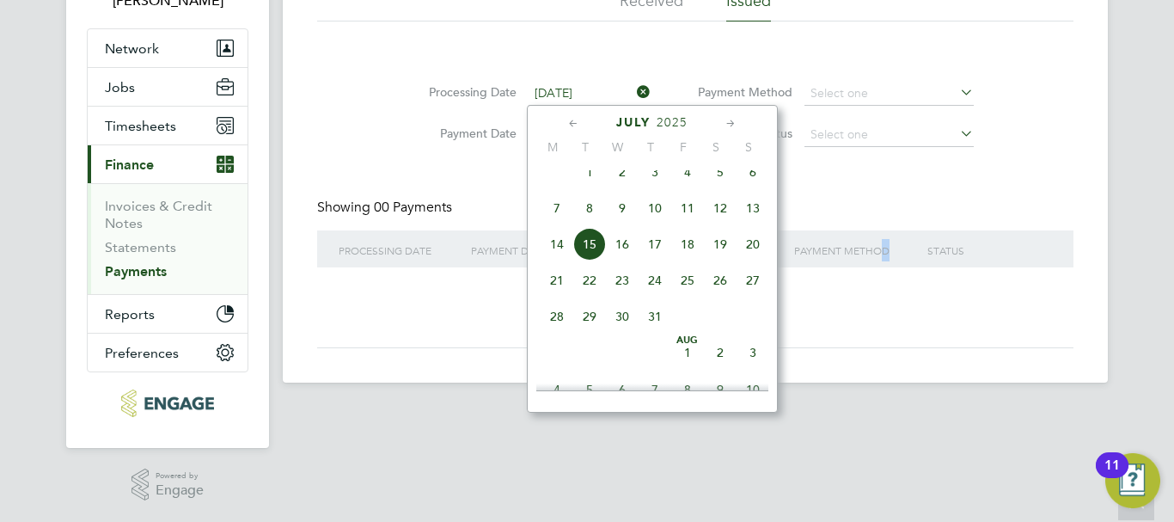
click at [882, 238] on div "PAYMENT METHOD" at bounding box center [847, 250] width 115 height 40
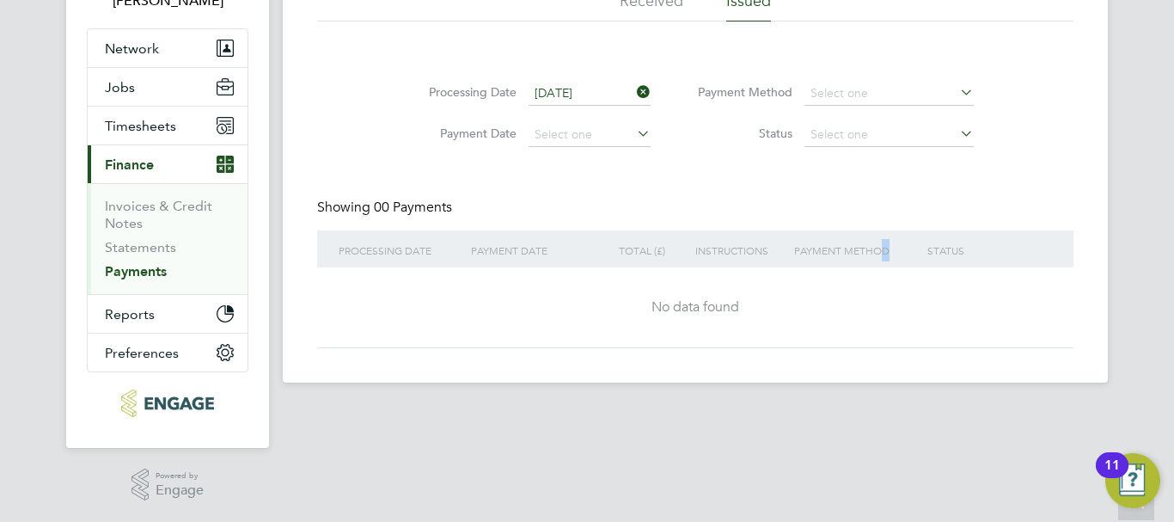
click at [634, 88] on icon at bounding box center [634, 92] width 0 height 24
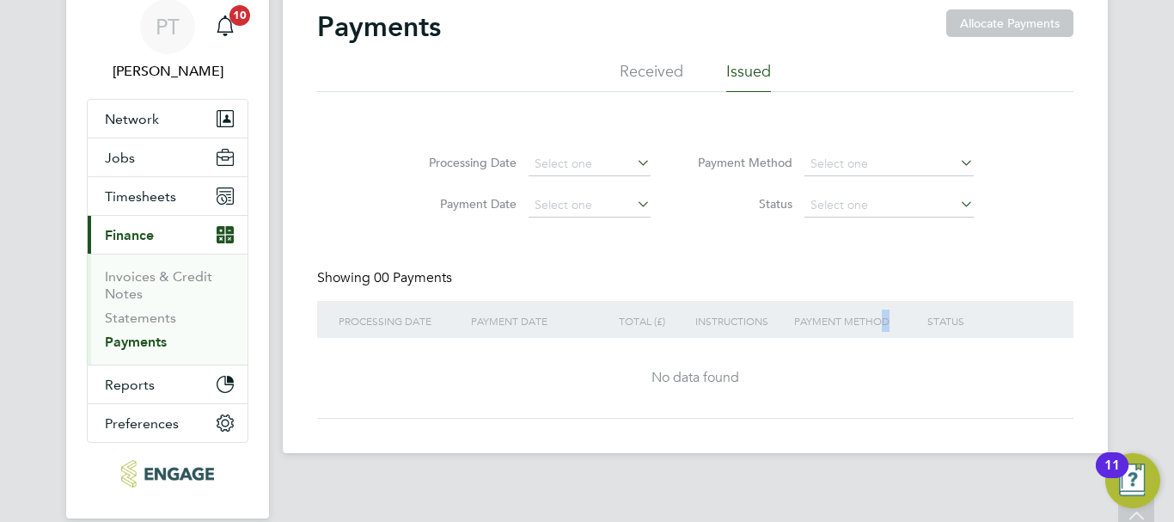
scroll to position [0, 0]
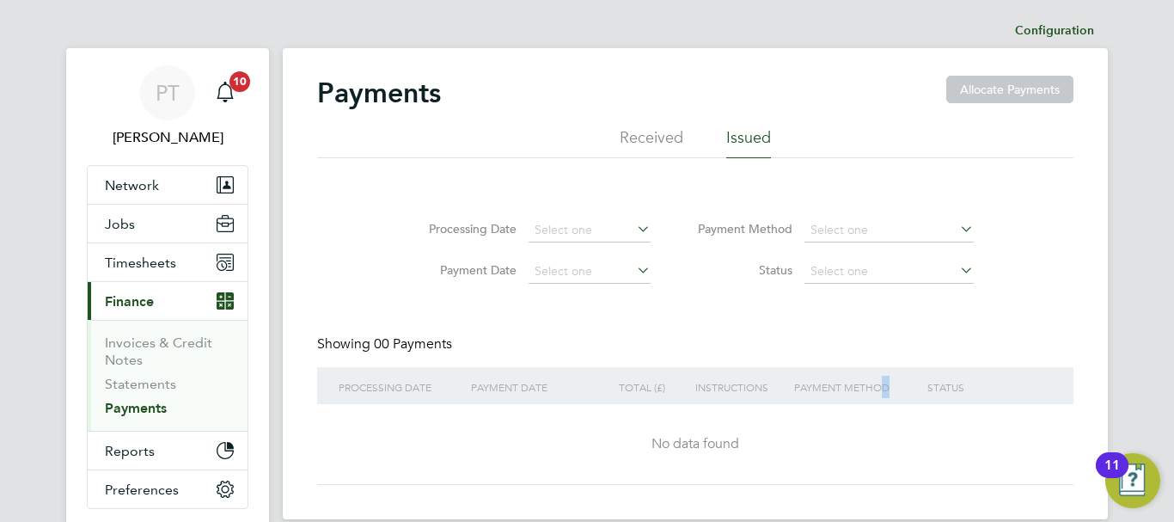
click at [660, 138] on li "Received" at bounding box center [652, 142] width 64 height 31
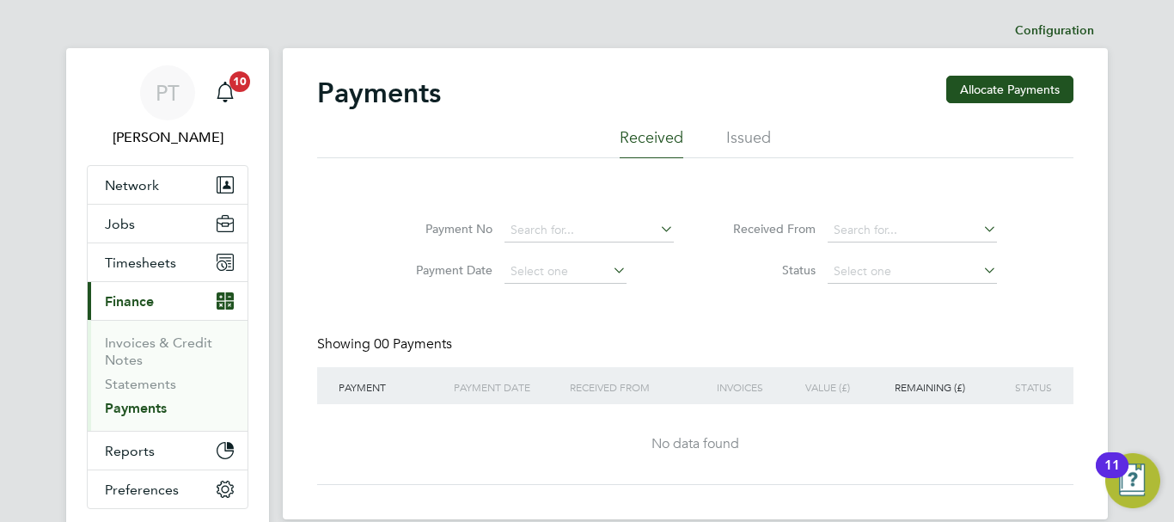
click at [980, 228] on icon at bounding box center [980, 229] width 0 height 24
click at [887, 254] on li "Pretium Resourcing Ltd" at bounding box center [912, 253] width 171 height 23
type input "Pretium Resourcing Ltd"
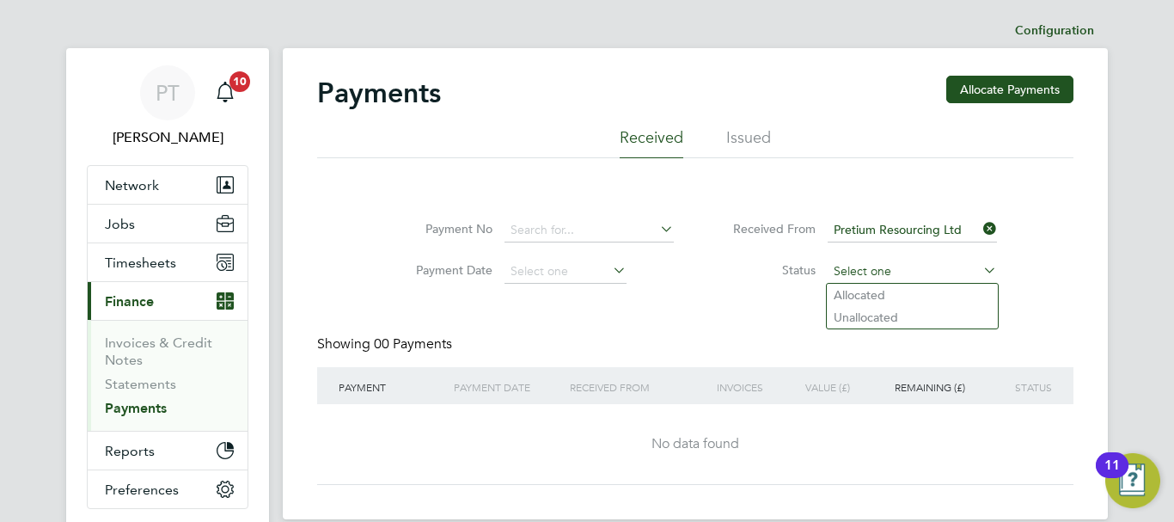
click at [878, 273] on input at bounding box center [912, 272] width 169 height 24
click at [881, 317] on li "Unallocated" at bounding box center [912, 317] width 171 height 22
type input "Unallocated"
click at [884, 267] on input at bounding box center [912, 272] width 169 height 24
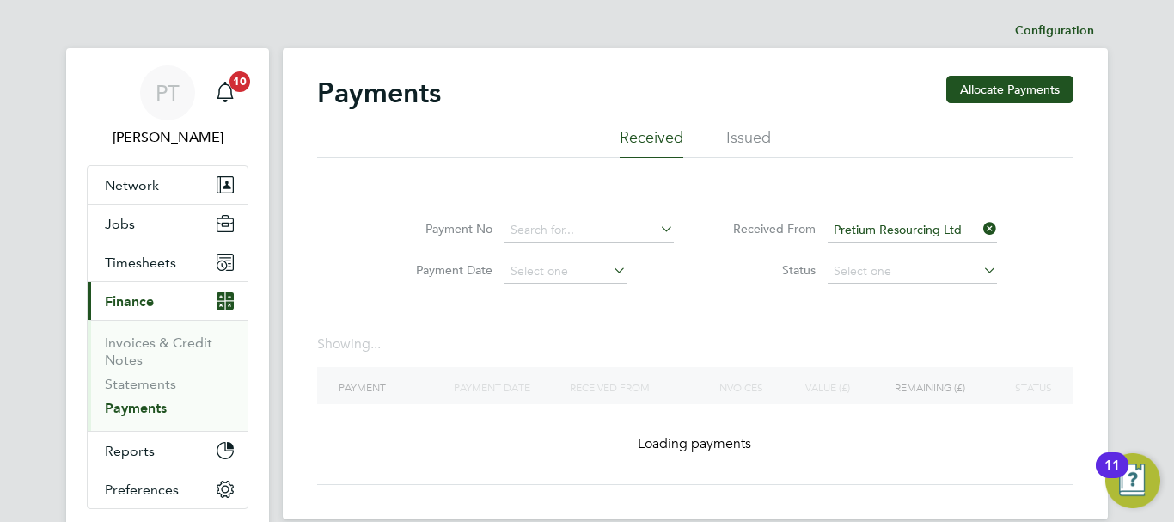
click at [880, 305] on div "Configuration Configuration Payments Allocate Payments Received Issued Payment …" at bounding box center [695, 267] width 825 height 506
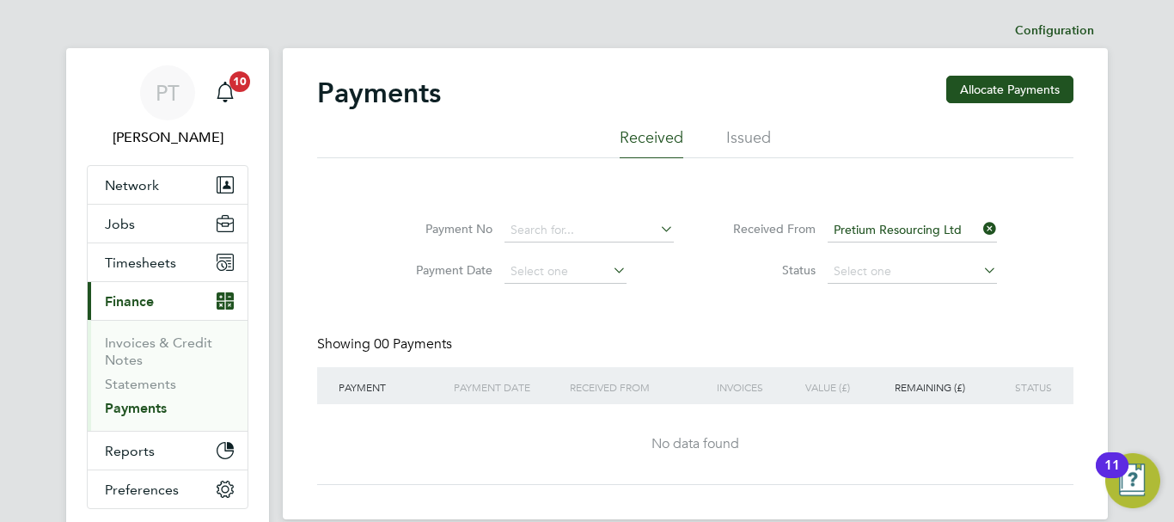
click at [875, 258] on li "Status" at bounding box center [857, 271] width 323 height 41
click at [865, 276] on input at bounding box center [912, 272] width 169 height 24
click at [861, 296] on li "Allocated" at bounding box center [912, 295] width 171 height 22
type input "Allocated"
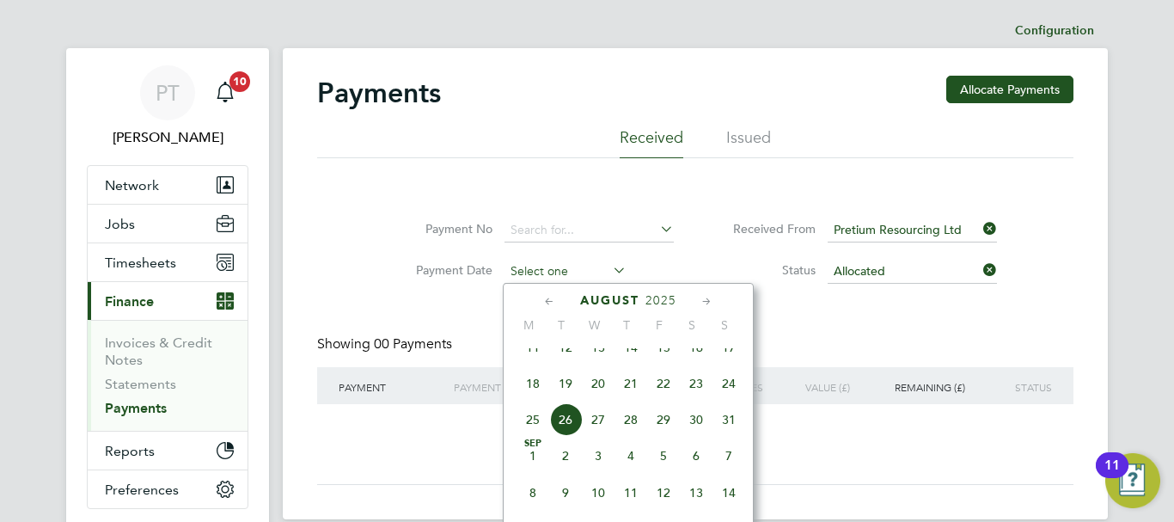
click at [570, 273] on input at bounding box center [566, 272] width 122 height 24
click at [573, 218] on li "Payment No" at bounding box center [533, 230] width 323 height 41
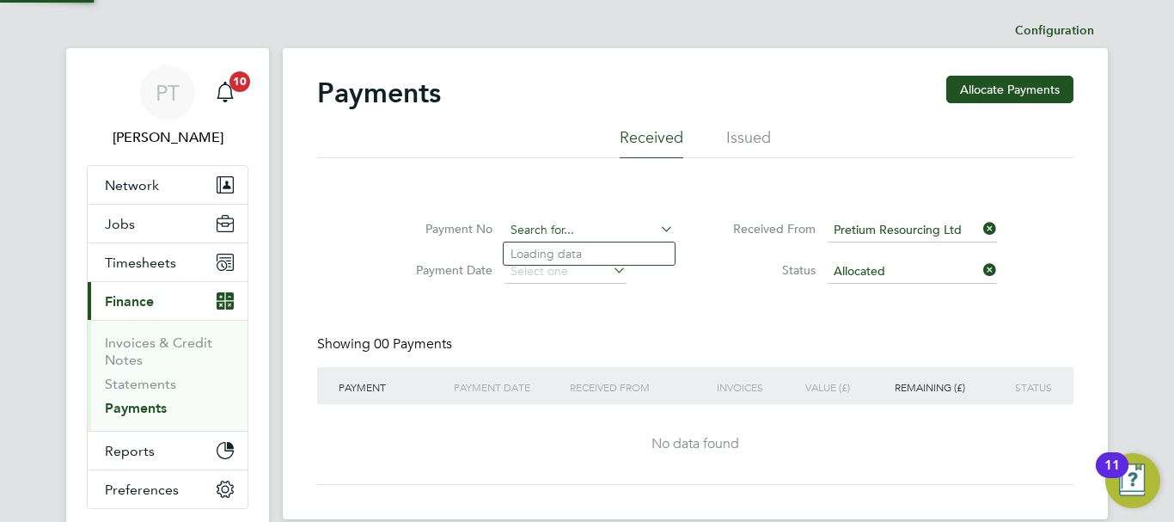
click at [567, 234] on input at bounding box center [589, 230] width 169 height 24
drag, startPoint x: 717, startPoint y: 334, endPoint x: 719, endPoint y: 318, distance: 16.4
click at [717, 331] on div "Payment No Payment Date Received From Pretium Resourcing Ltd Status Allocated S…" at bounding box center [695, 343] width 757 height 284
click at [131, 348] on link "Invoices & Credit Notes" at bounding box center [158, 351] width 107 height 34
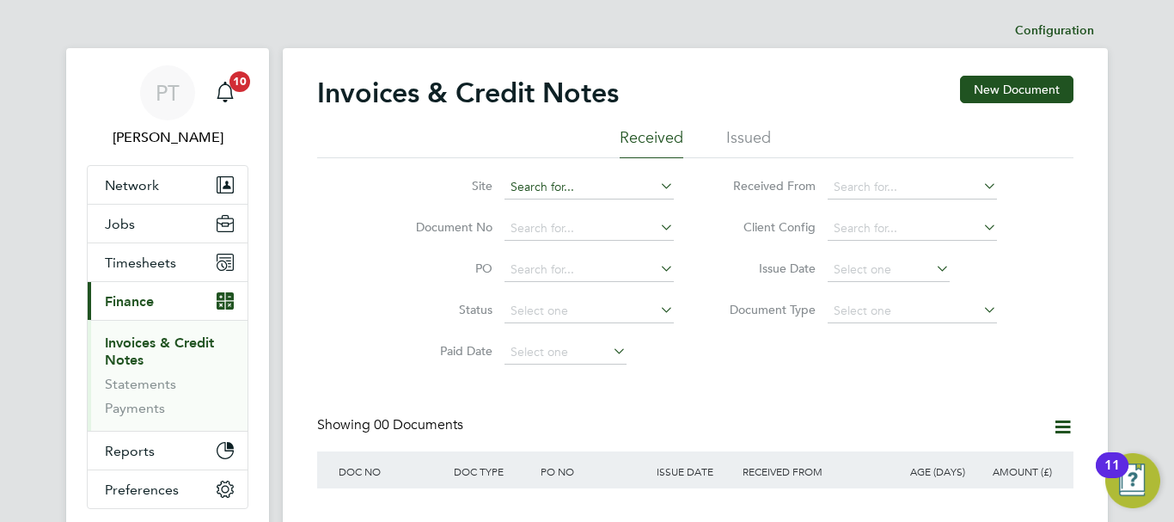
click at [618, 187] on input at bounding box center [589, 187] width 169 height 24
click at [797, 376] on div "Invoices & Credit Notes New Document Received Issued Site Document No PO Status…" at bounding box center [695, 332] width 757 height 512
click at [980, 175] on icon at bounding box center [980, 186] width 0 height 24
drag, startPoint x: 957, startPoint y: 196, endPoint x: 884, endPoint y: 187, distance: 73.6
click at [884, 187] on input at bounding box center [912, 187] width 169 height 24
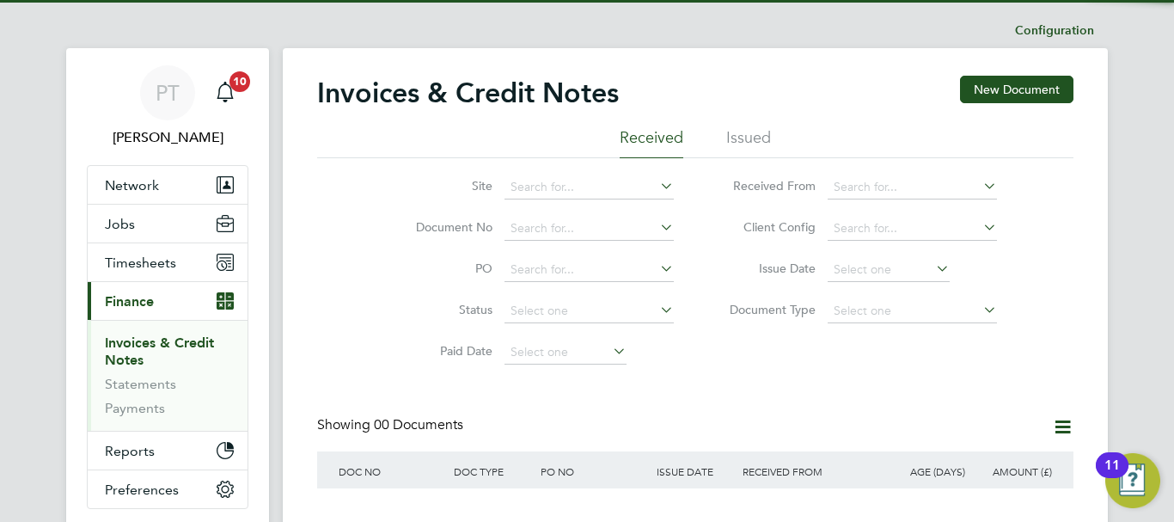
click at [886, 205] on li "Concept Technical Resources Limited" at bounding box center [935, 210] width 217 height 23
type input "Concept Technical Resources Limited"
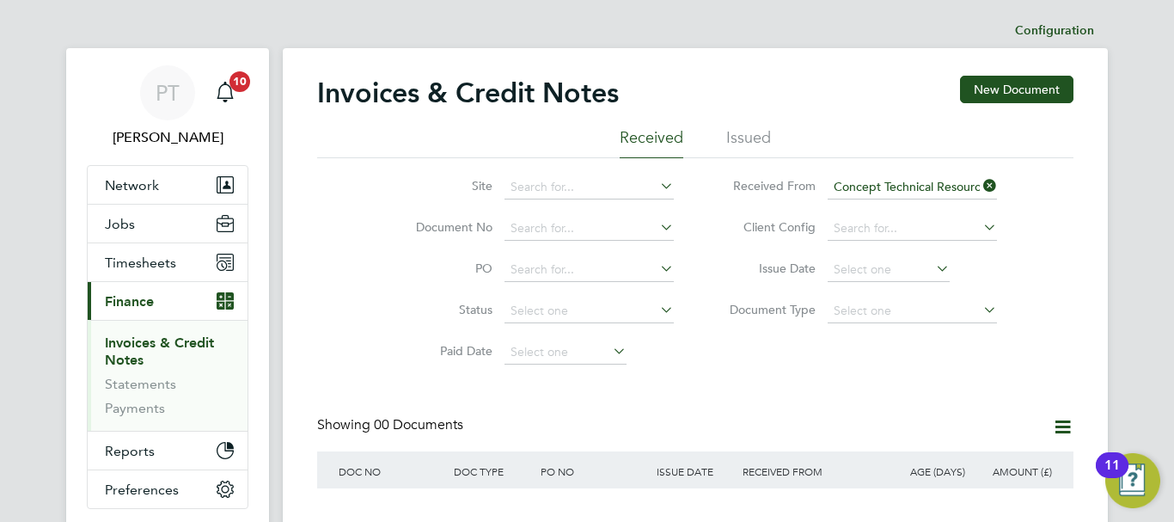
click at [736, 119] on div "Invoices & Credit Notes New Document" at bounding box center [695, 102] width 757 height 52
click at [739, 136] on li "Issued" at bounding box center [748, 142] width 45 height 31
click at [0, 0] on input at bounding box center [0, 0] width 0 height 0
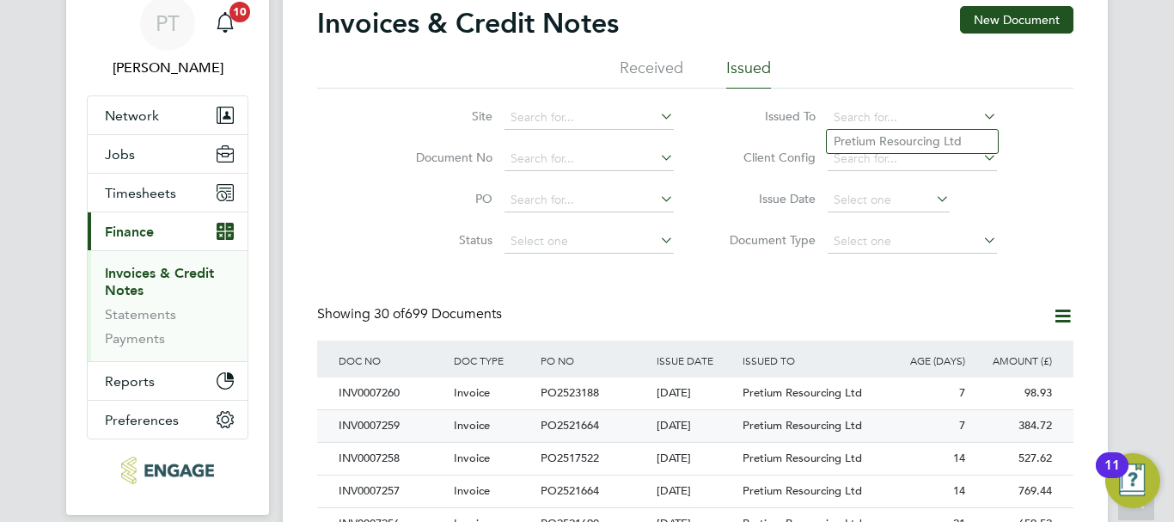
click at [741, 416] on div "Pretium Resourcing Ltd" at bounding box center [811, 426] width 144 height 32
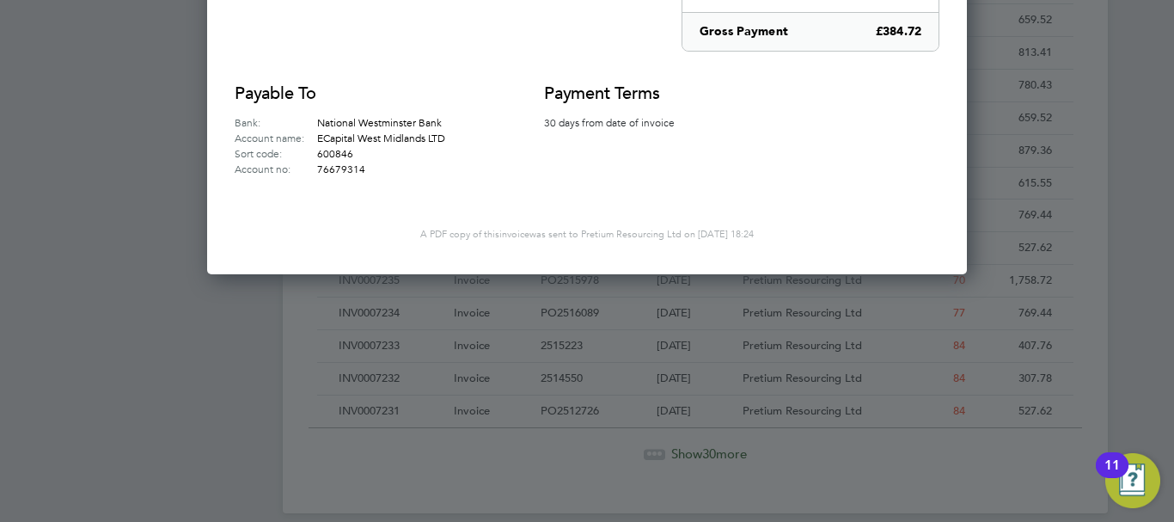
drag, startPoint x: 535, startPoint y: 121, endPoint x: 702, endPoint y: 132, distance: 168.0
click at [702, 132] on div "Payable to Bank: National Westminster Bank Account name: ECapital West Midlands…" at bounding box center [587, 129] width 705 height 95
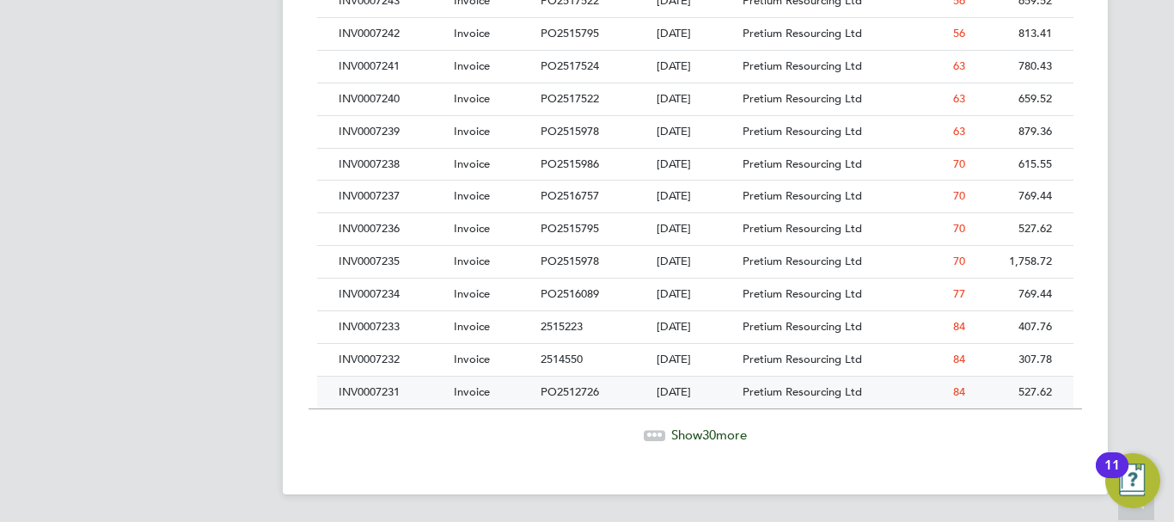
click at [666, 388] on div "03 Jun 2025" at bounding box center [696, 393] width 87 height 32
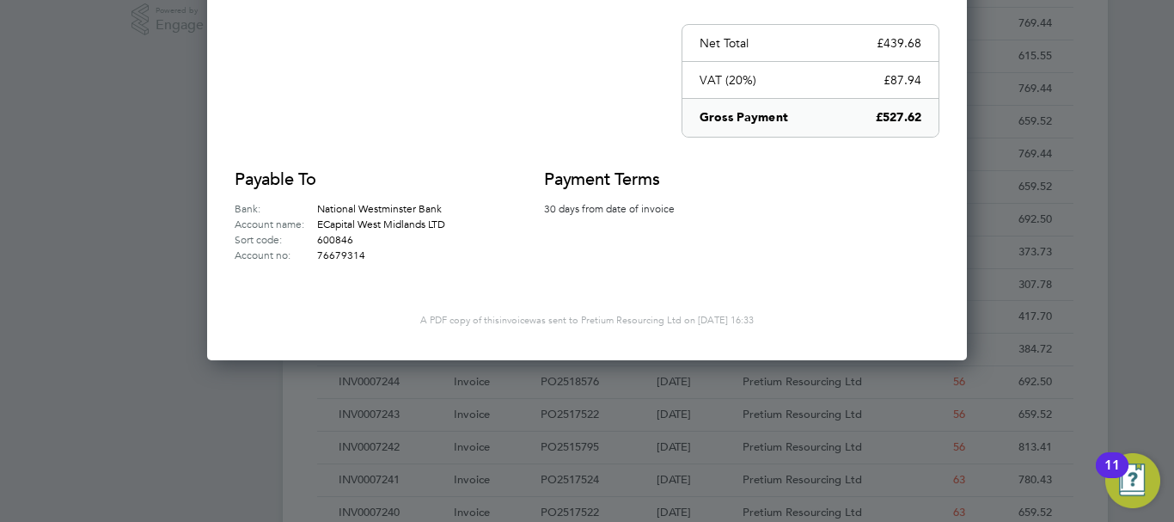
drag, startPoint x: 536, startPoint y: 198, endPoint x: 714, endPoint y: 231, distance: 181.9
click at [729, 226] on div "Payable to Bank: National Westminster Bank Account name: ECapital West Midlands…" at bounding box center [587, 215] width 705 height 95
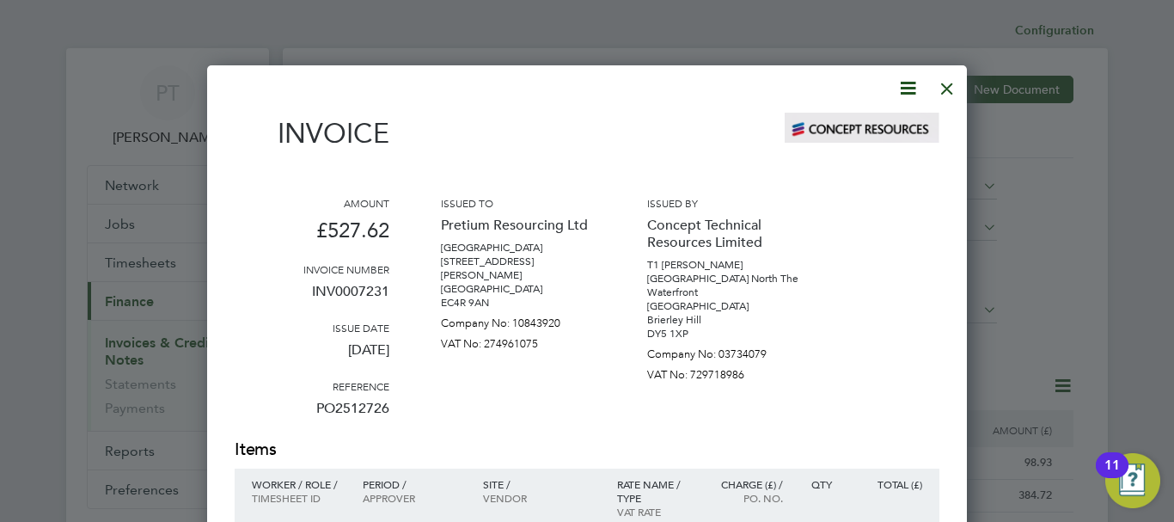
click at [903, 87] on icon at bounding box center [908, 87] width 21 height 21
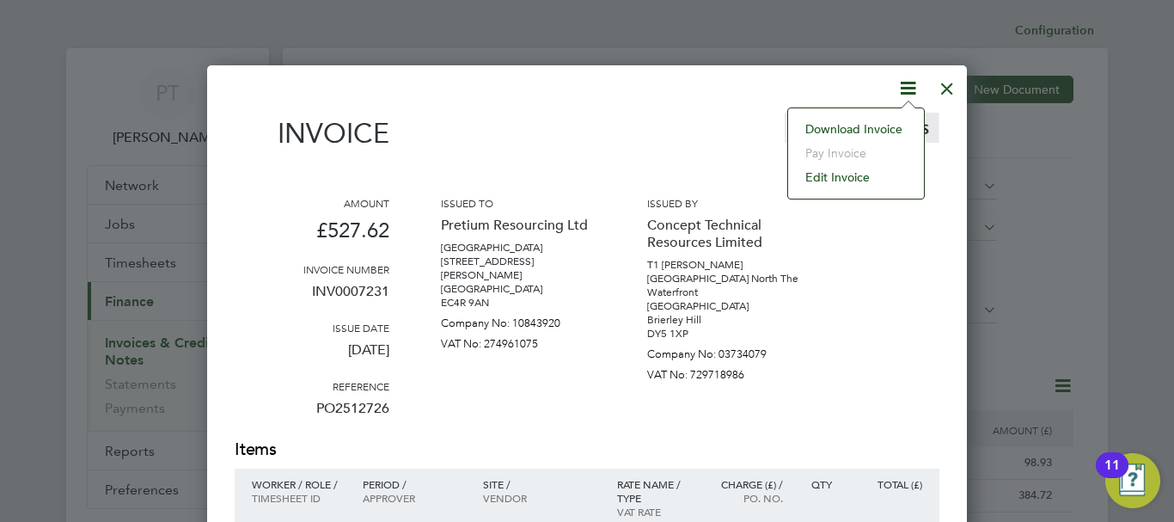
click at [941, 78] on div at bounding box center [947, 84] width 31 height 31
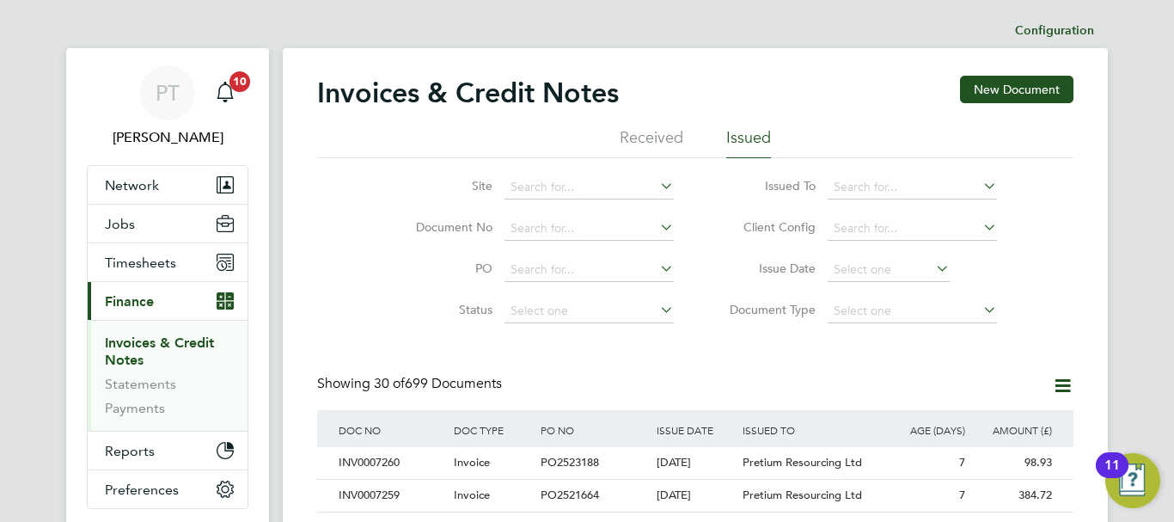
click at [1059, 383] on icon at bounding box center [1062, 385] width 21 height 21
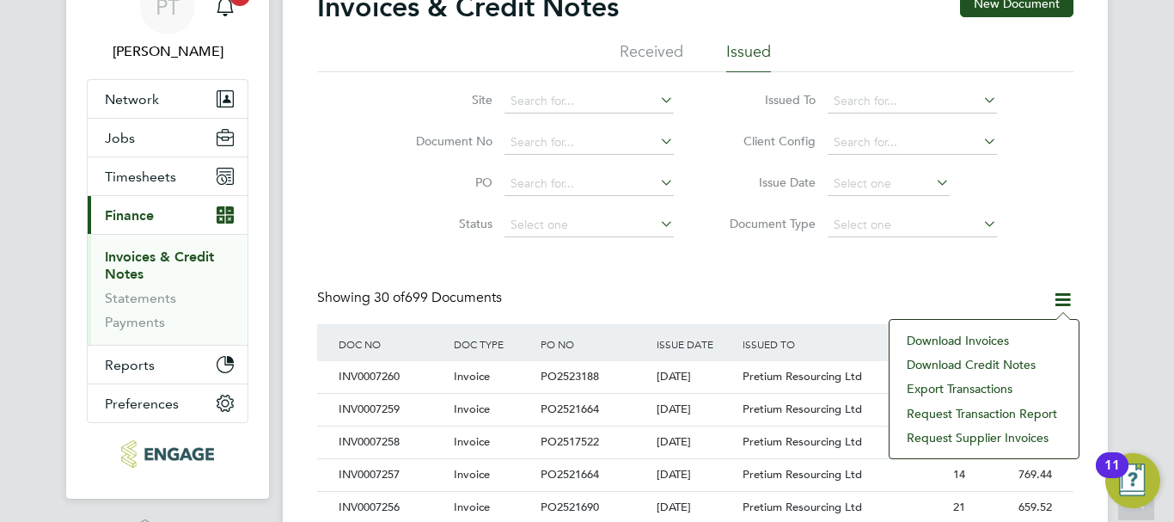
click at [976, 413] on li "Request transaction report" at bounding box center [984, 413] width 172 height 24
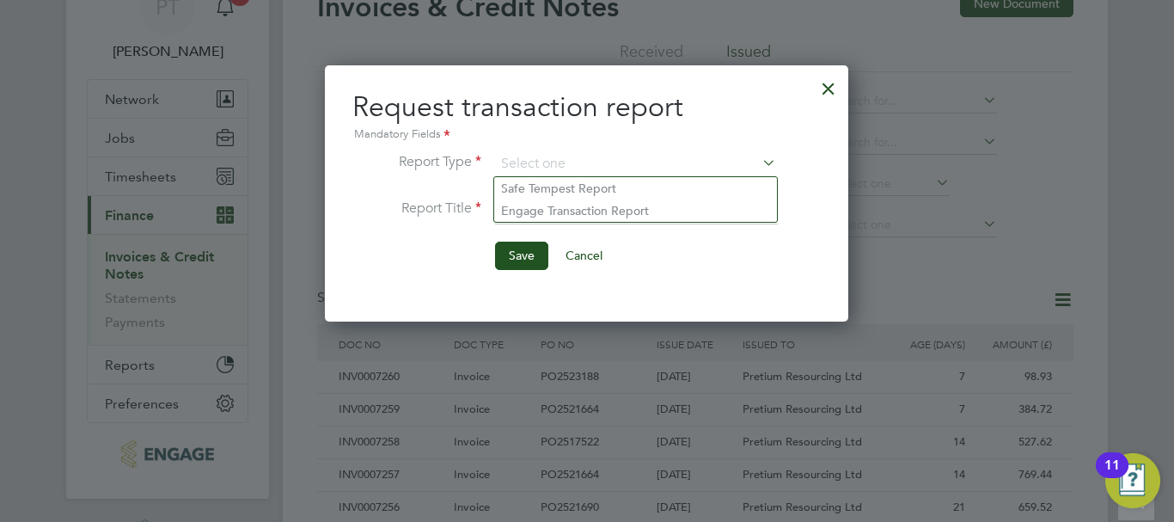
click at [832, 85] on div at bounding box center [828, 84] width 31 height 31
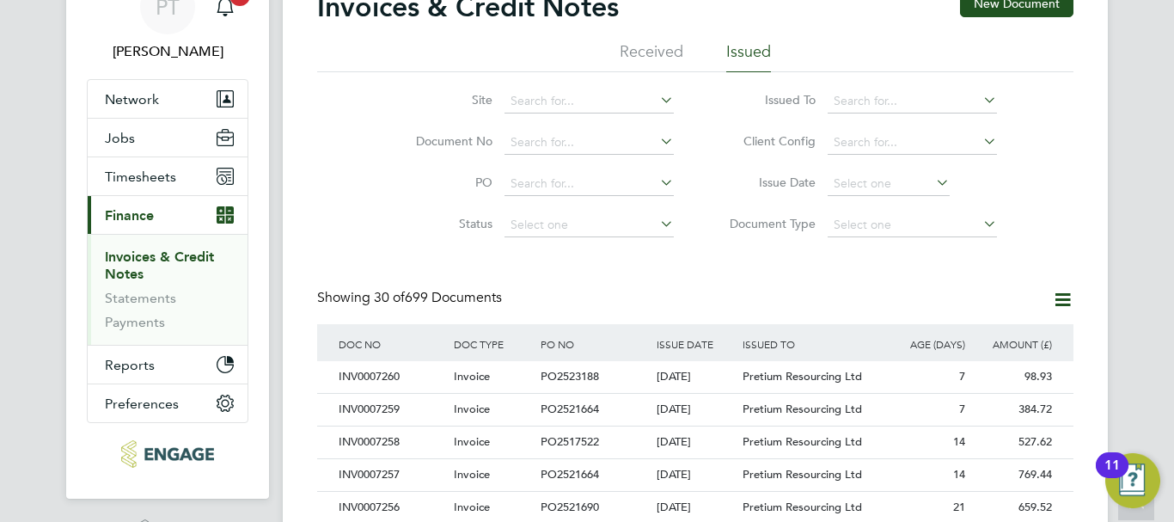
click at [1108, 465] on div "11" at bounding box center [1112, 476] width 15 height 22
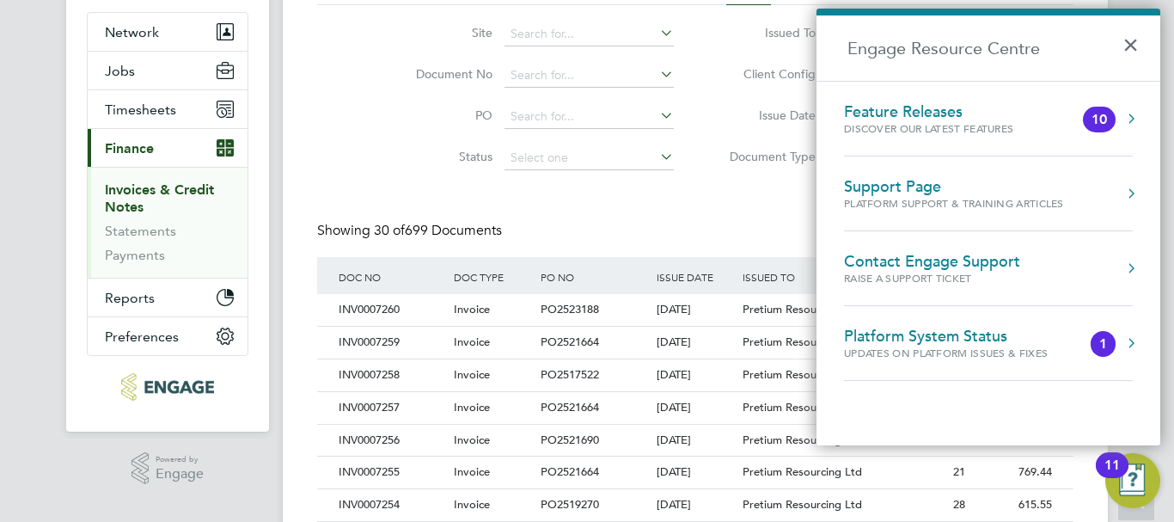
scroll to position [172, 0]
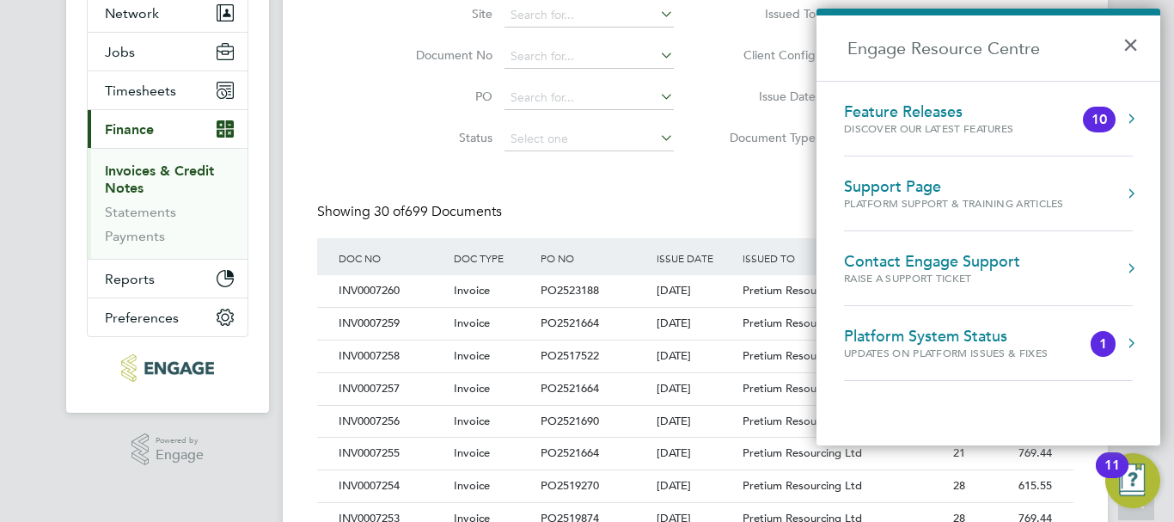
click at [923, 107] on div "Feature Releases" at bounding box center [946, 111] width 204 height 19
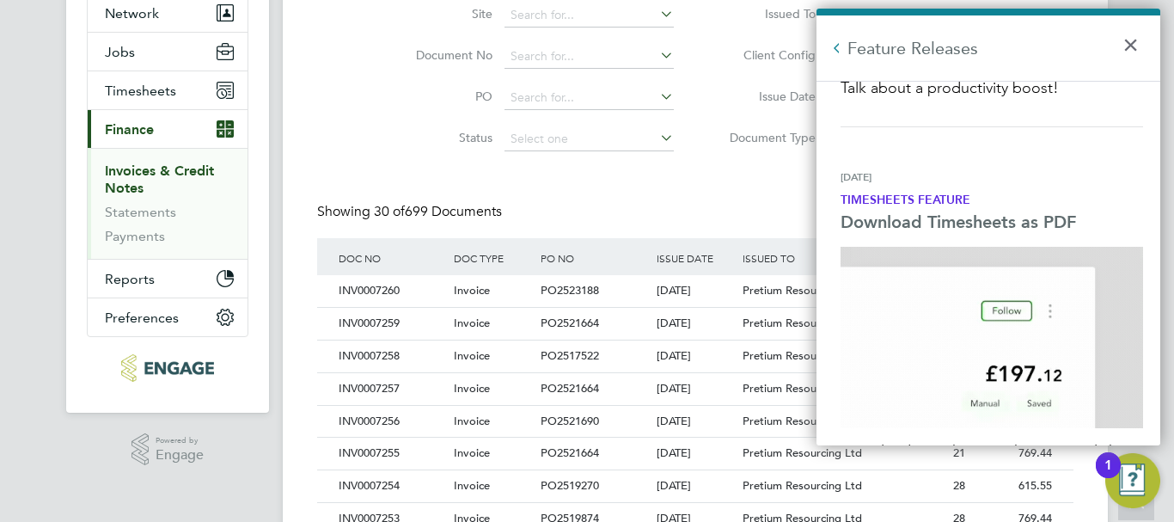
scroll to position [4698, 0]
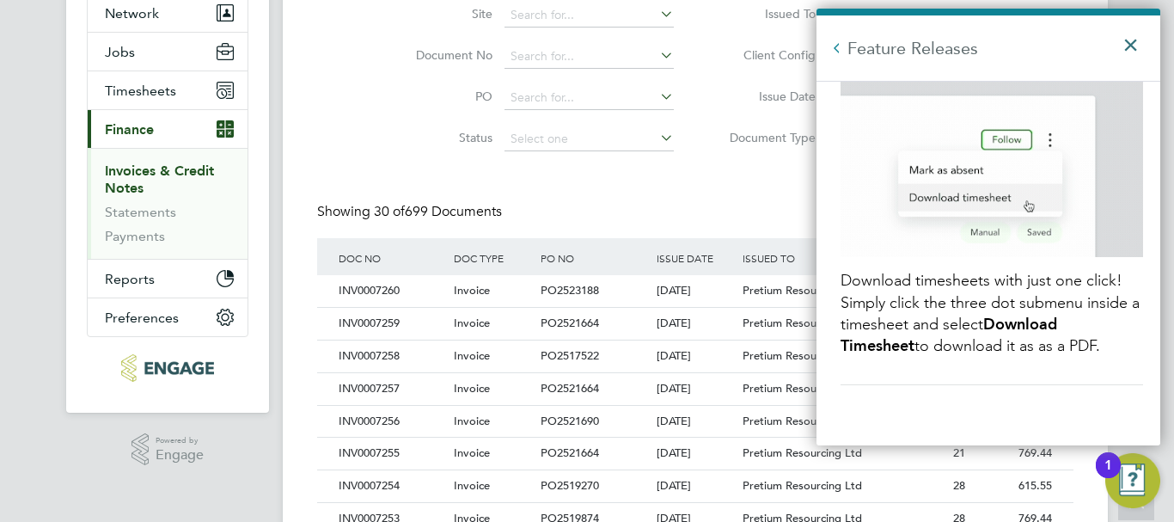
click at [1128, 37] on button "×" at bounding box center [1135, 40] width 25 height 38
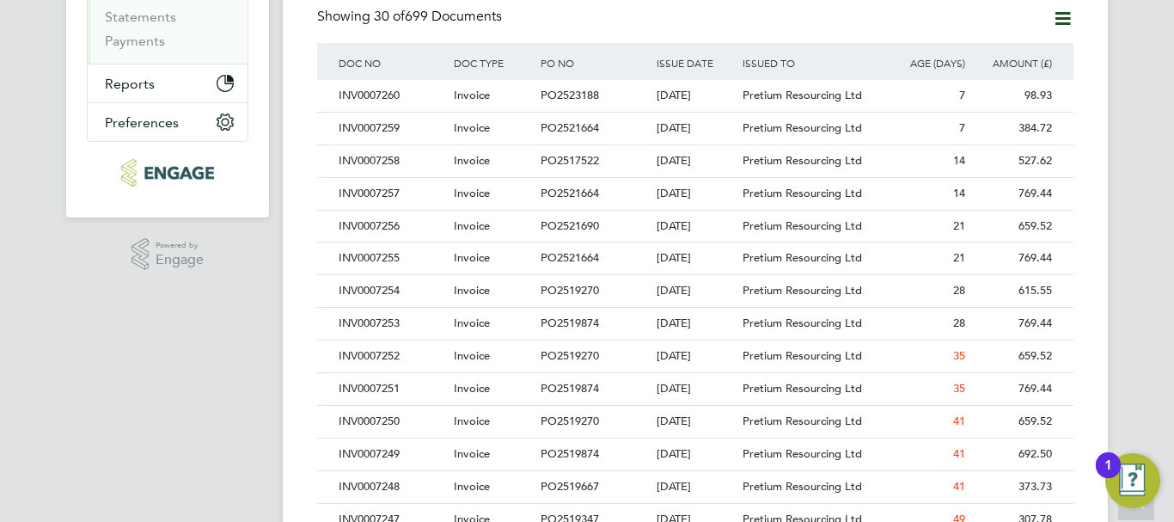
scroll to position [0, 0]
